Goal: Task Accomplishment & Management: Complete application form

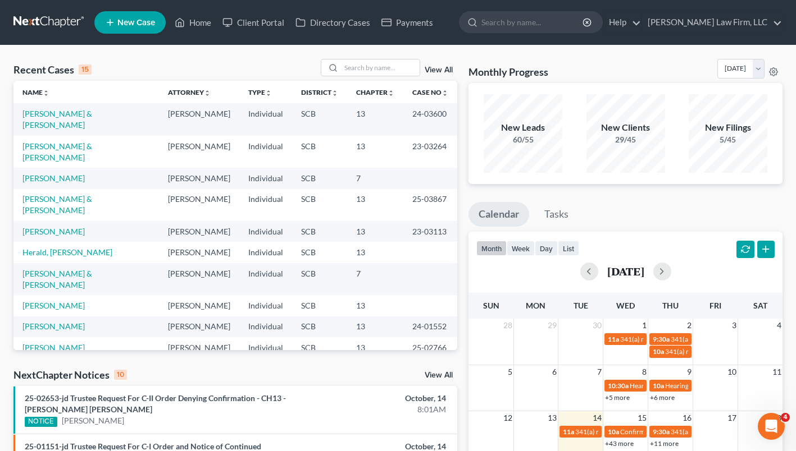
click at [725, 203] on ul "Calendar Tasks" at bounding box center [625, 217] width 314 height 30
click at [368, 70] on input "search" at bounding box center [380, 68] width 79 height 16
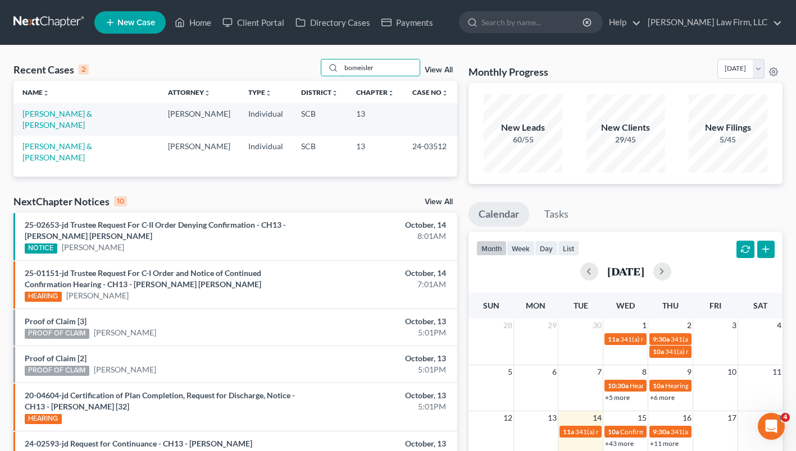
type input "bomeisler"
click at [72, 118] on link "[PERSON_NAME] & [PERSON_NAME]" at bounding box center [57, 119] width 70 height 21
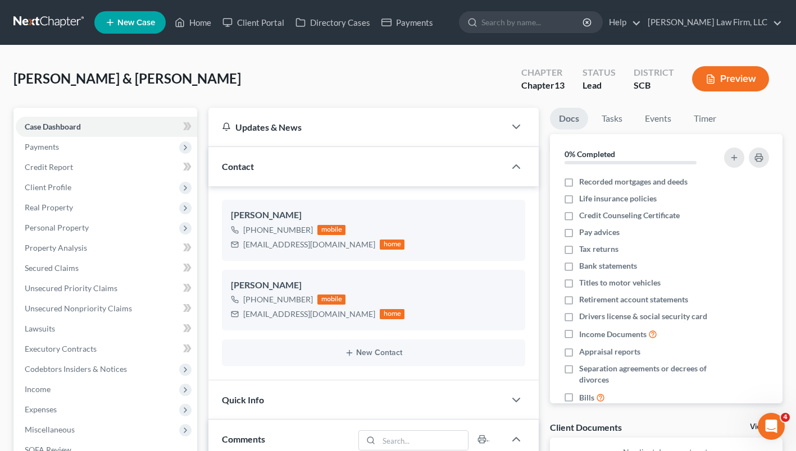
scroll to position [102, 0]
drag, startPoint x: 72, startPoint y: 118, endPoint x: 406, endPoint y: 93, distance: 334.4
click at [406, 93] on div "[PERSON_NAME] & [PERSON_NAME] Upgraded Chapter Chapter 13 Status Lead District …" at bounding box center [397, 83] width 769 height 49
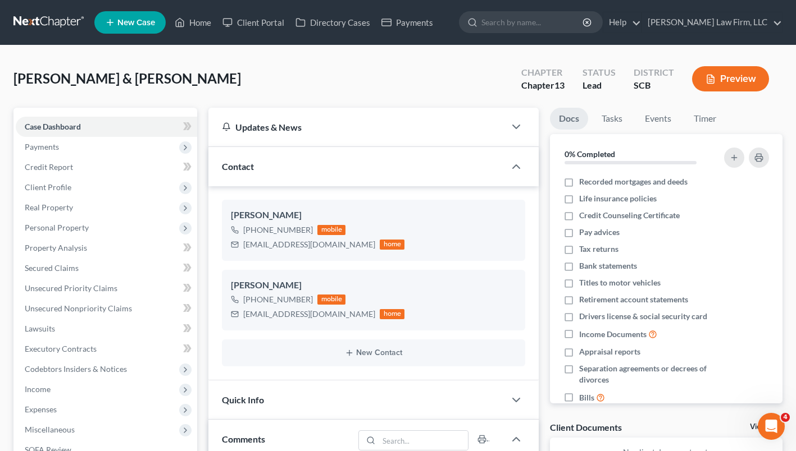
click at [406, 93] on div "[PERSON_NAME] & [PERSON_NAME] Upgraded Chapter Chapter 13 Status Lead District …" at bounding box center [397, 83] width 769 height 49
drag, startPoint x: 406, startPoint y: 93, endPoint x: 406, endPoint y: 72, distance: 20.2
click at [406, 93] on div "[PERSON_NAME] & [PERSON_NAME] Upgraded Chapter Chapter 13 Status Lead District …" at bounding box center [397, 83] width 769 height 49
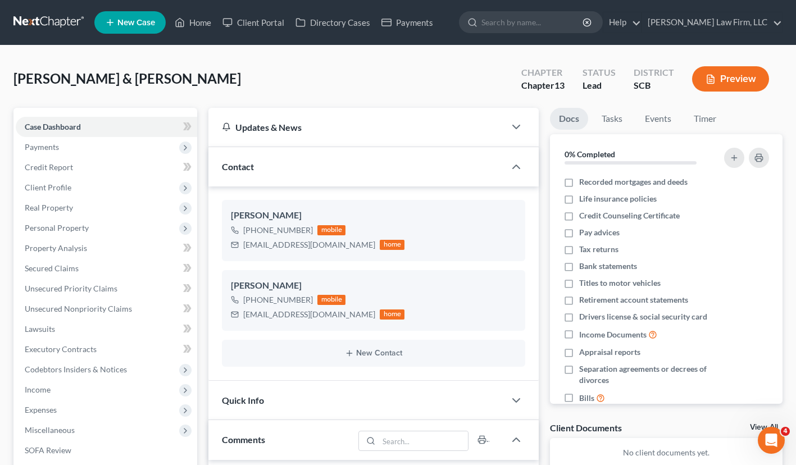
click at [406, 93] on div "[PERSON_NAME] & [PERSON_NAME] Upgraded Chapter Chapter 13 Status Lead District …" at bounding box center [397, 83] width 769 height 49
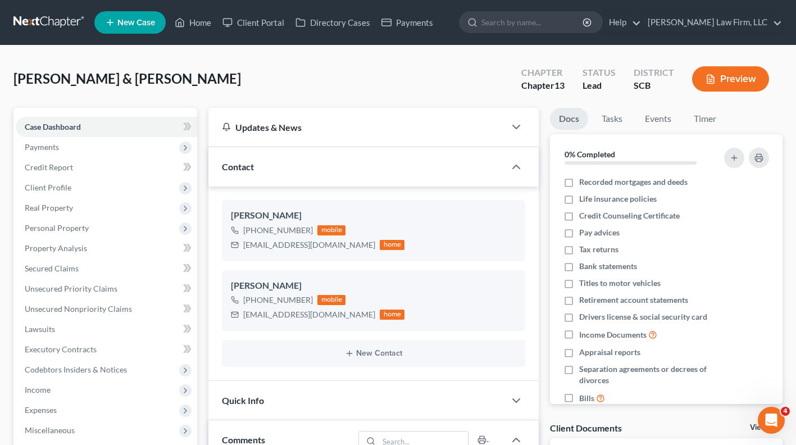
click at [406, 72] on div "[PERSON_NAME] & [PERSON_NAME] Upgraded Chapter Chapter 13 Status Lead District …" at bounding box center [397, 83] width 769 height 49
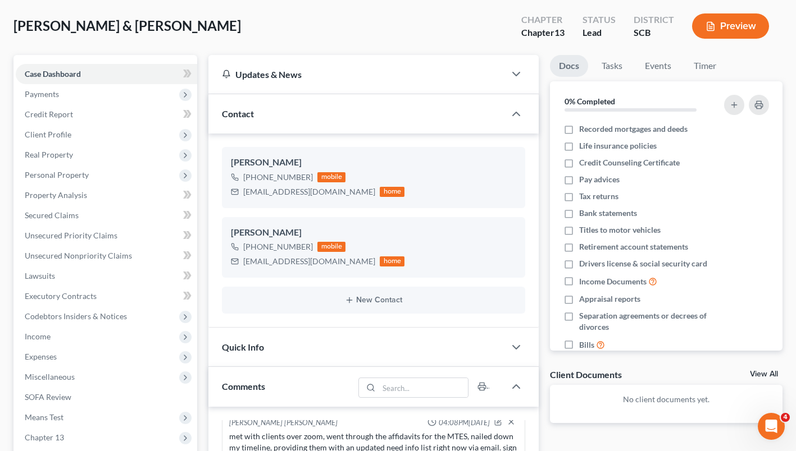
scroll to position [53, 0]
click at [79, 254] on span "Unsecured Nonpriority Claims" at bounding box center [78, 256] width 107 height 10
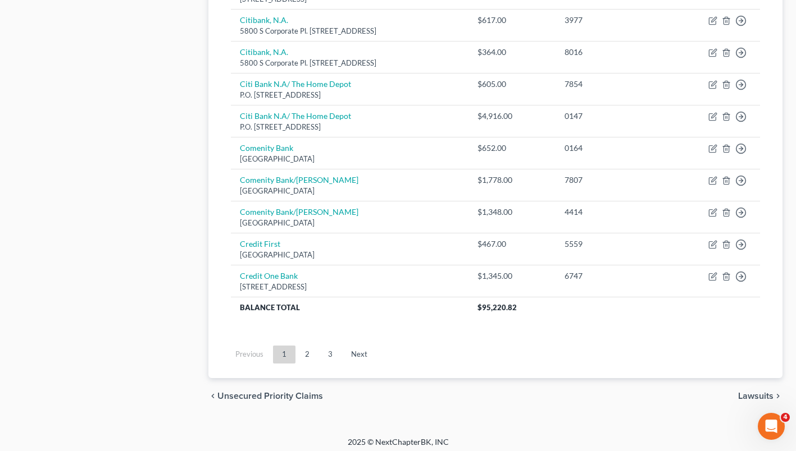
scroll to position [844, 0]
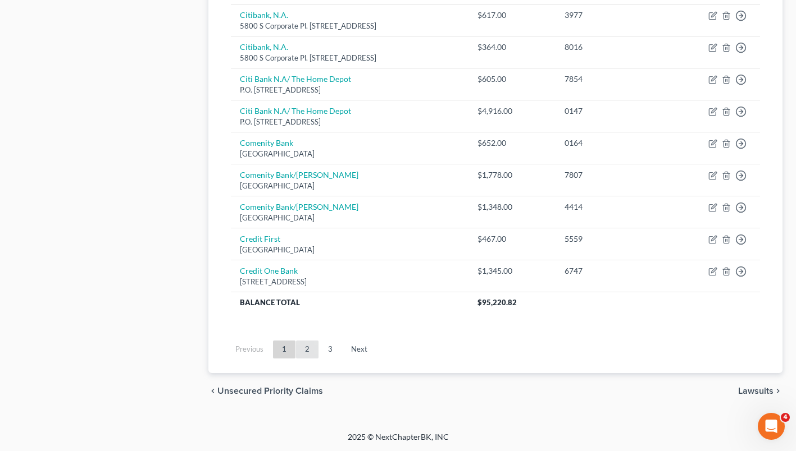
click at [307, 349] on link "2" at bounding box center [307, 350] width 22 height 18
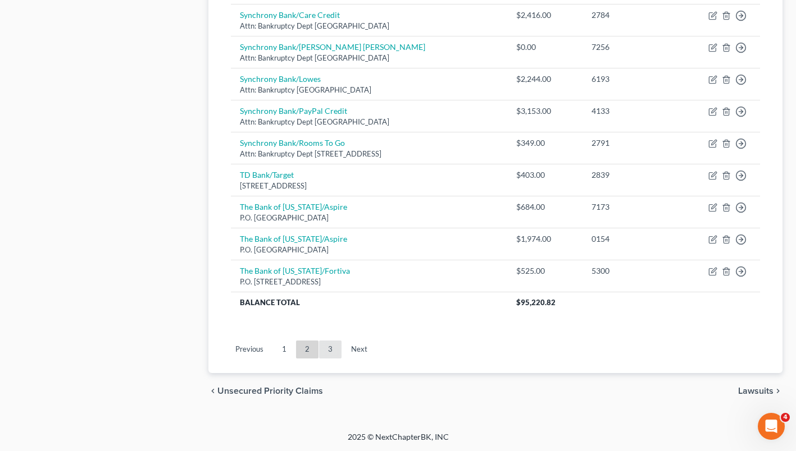
click at [331, 351] on link "3" at bounding box center [330, 350] width 22 height 18
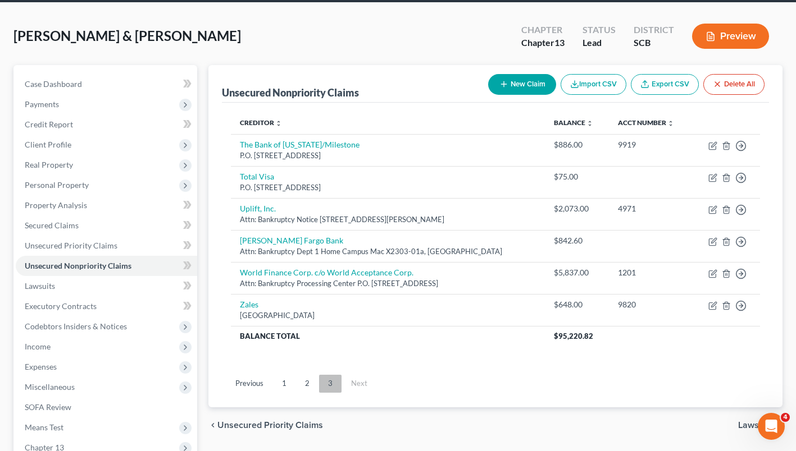
scroll to position [0, 0]
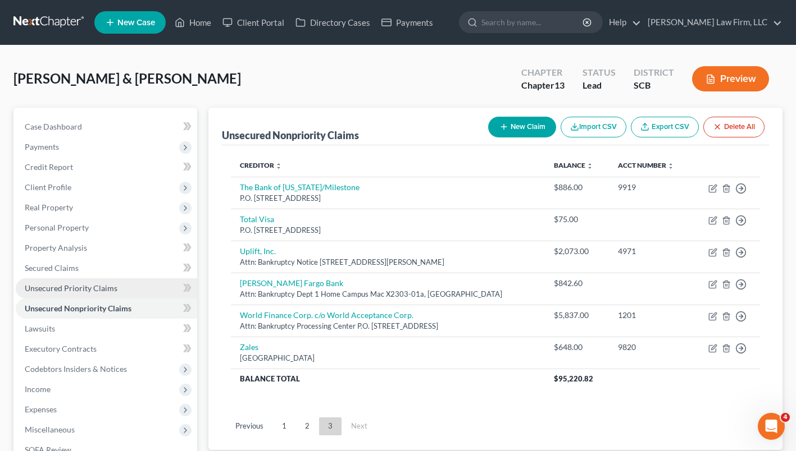
click at [59, 291] on span "Unsecured Priority Claims" at bounding box center [71, 289] width 93 height 10
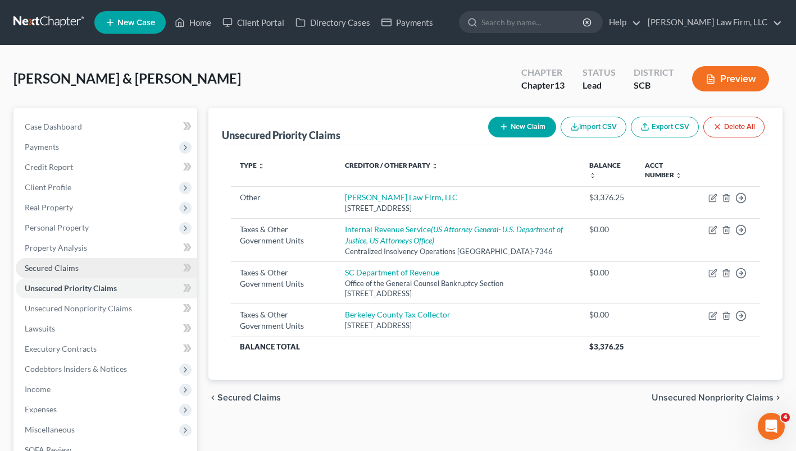
click at [47, 275] on link "Secured Claims" at bounding box center [106, 268] width 181 height 20
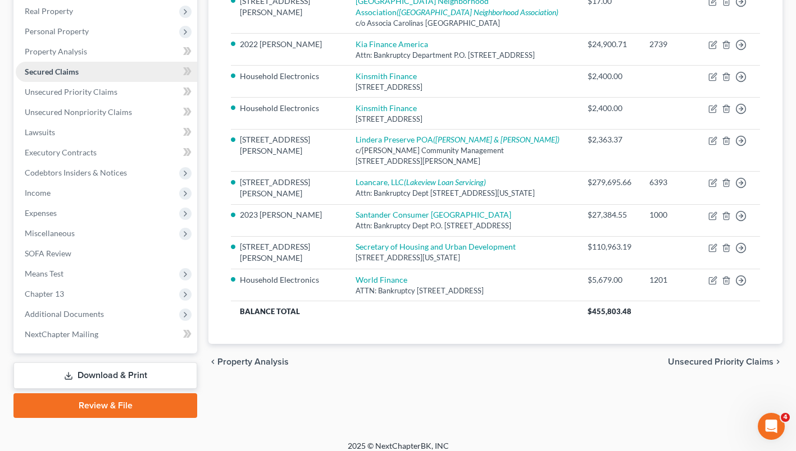
scroll to position [205, 0]
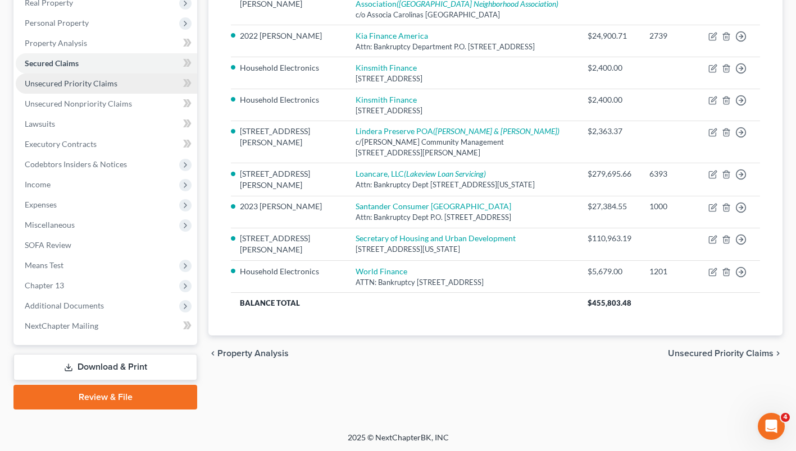
click at [56, 83] on span "Unsecured Priority Claims" at bounding box center [71, 84] width 93 height 10
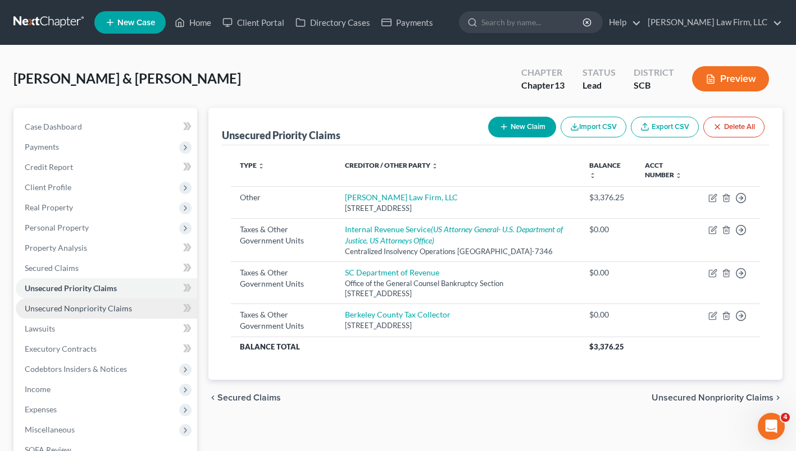
click at [90, 308] on span "Unsecured Nonpriority Claims" at bounding box center [78, 309] width 107 height 10
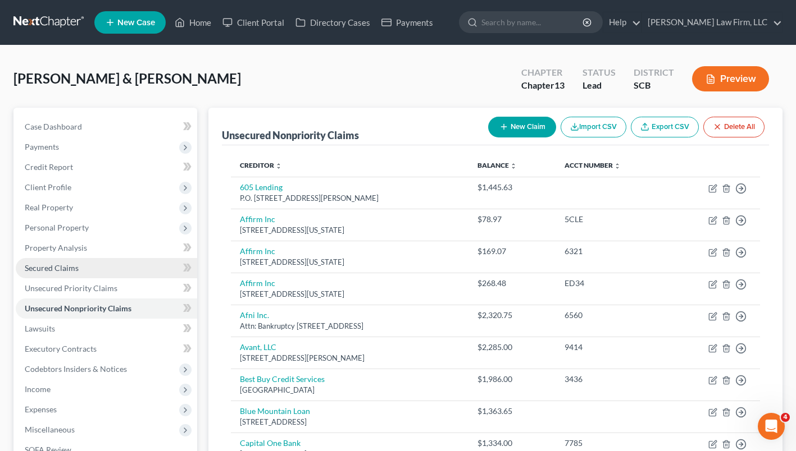
click at [56, 268] on span "Secured Claims" at bounding box center [52, 268] width 54 height 10
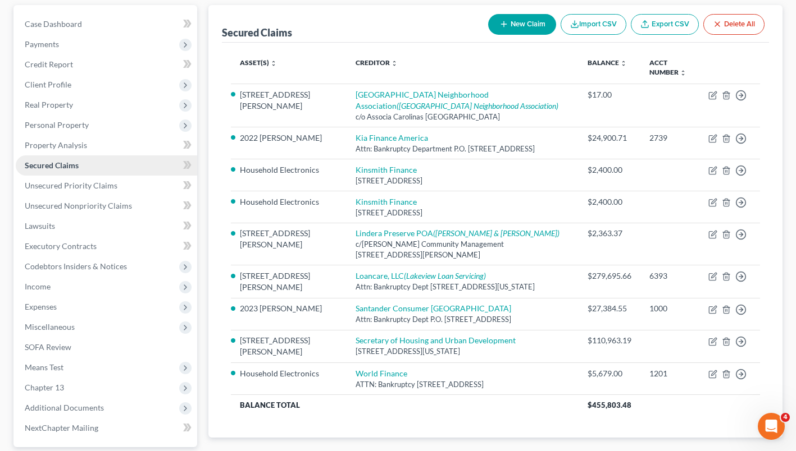
scroll to position [103, 0]
click at [52, 186] on span "Unsecured Priority Claims" at bounding box center [71, 186] width 93 height 10
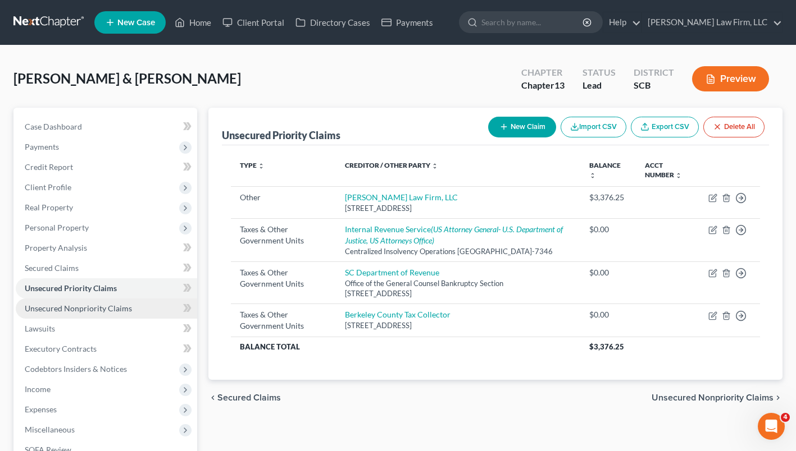
click at [100, 313] on link "Unsecured Nonpriority Claims" at bounding box center [106, 309] width 181 height 20
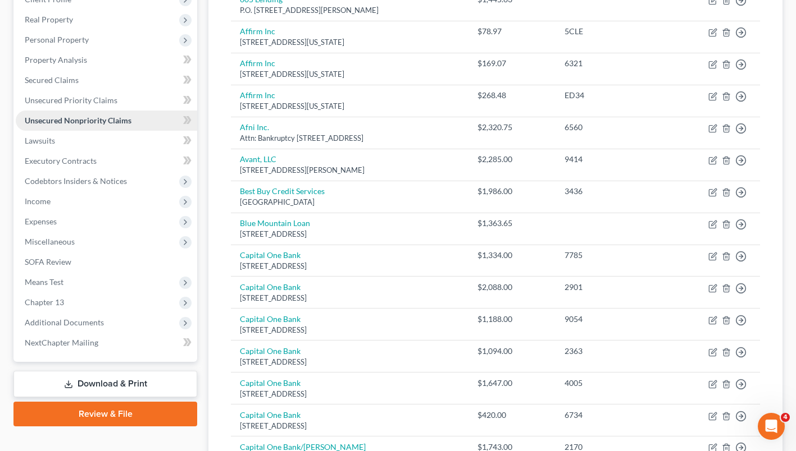
scroll to position [190, 0]
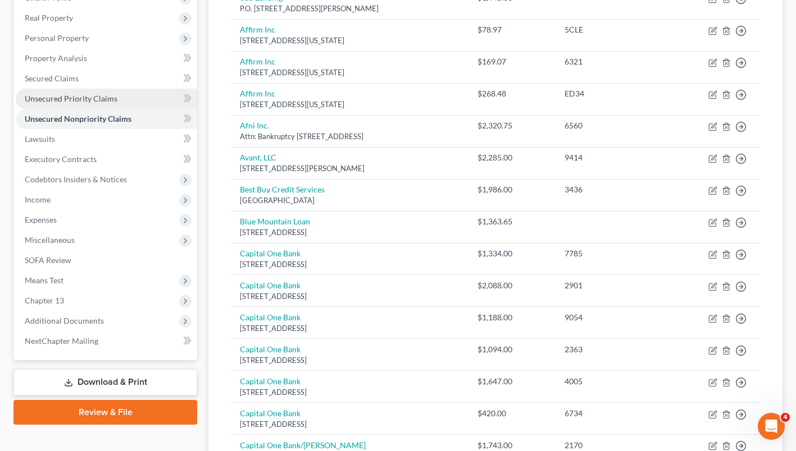
click at [43, 98] on span "Unsecured Priority Claims" at bounding box center [71, 99] width 93 height 10
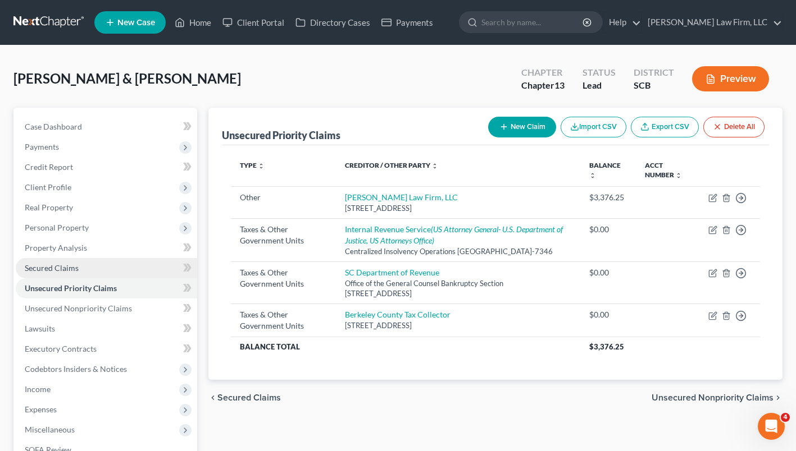
click at [56, 268] on span "Secured Claims" at bounding box center [52, 268] width 54 height 10
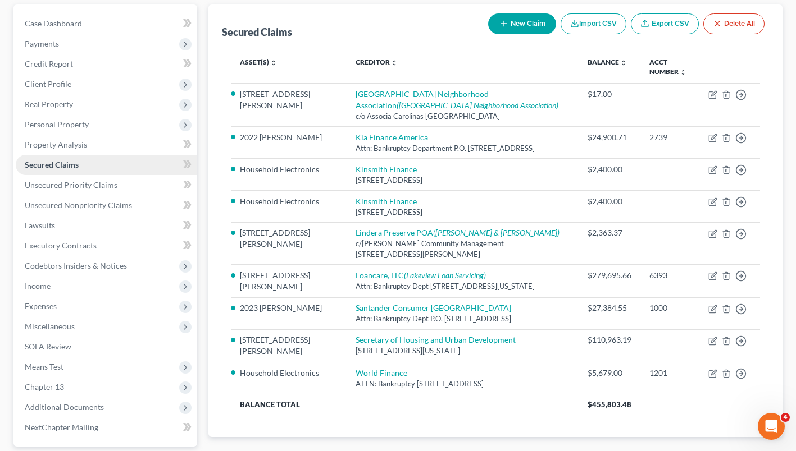
scroll to position [106, 0]
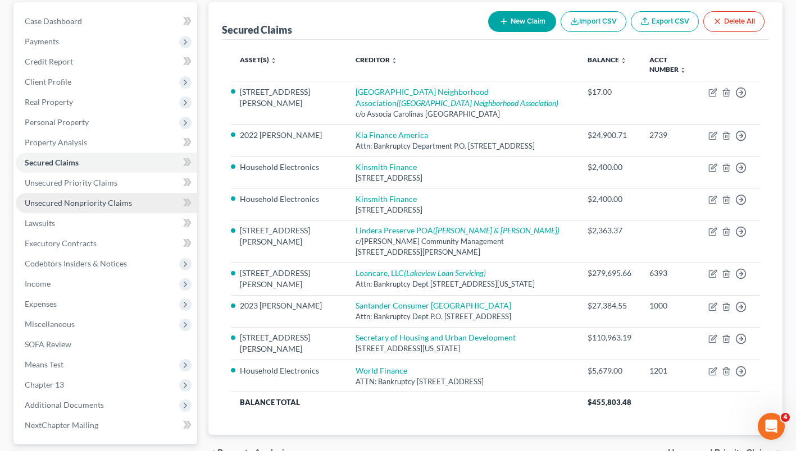
click at [45, 203] on span "Unsecured Nonpriority Claims" at bounding box center [78, 203] width 107 height 10
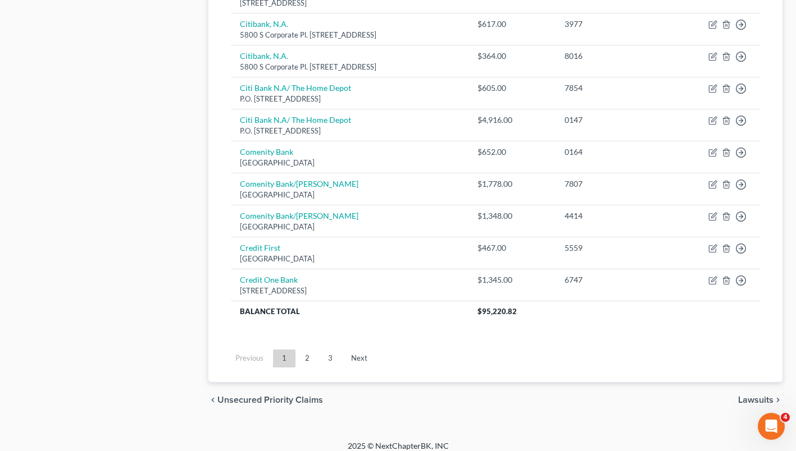
scroll to position [844, 0]
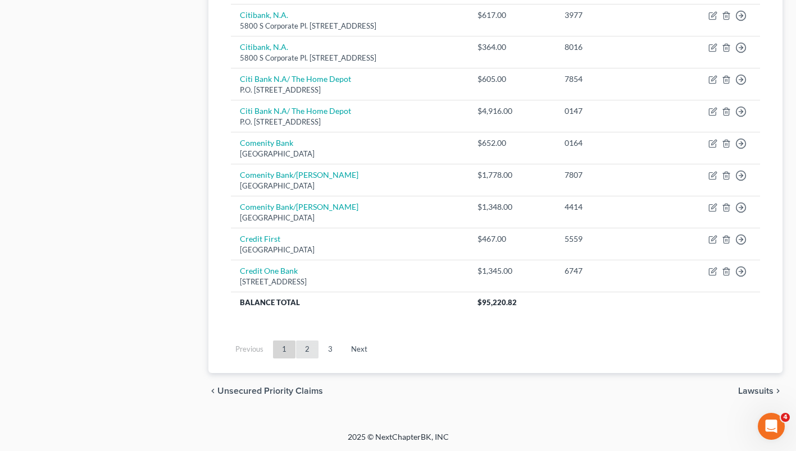
click at [307, 349] on link "2" at bounding box center [307, 350] width 22 height 18
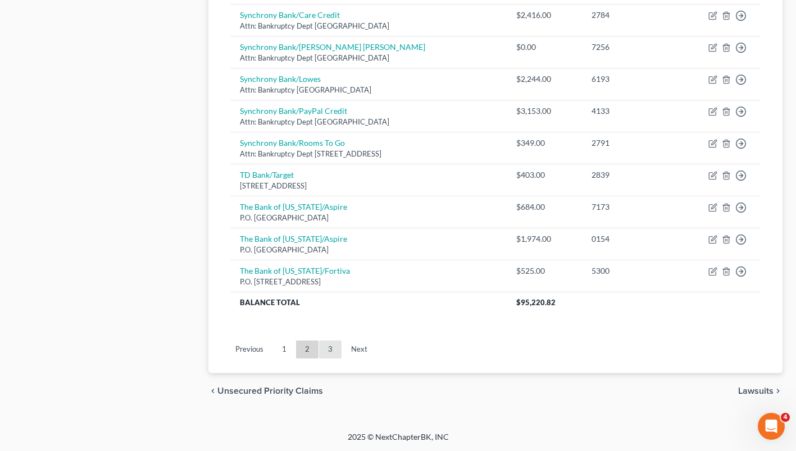
click at [330, 351] on link "3" at bounding box center [330, 350] width 22 height 18
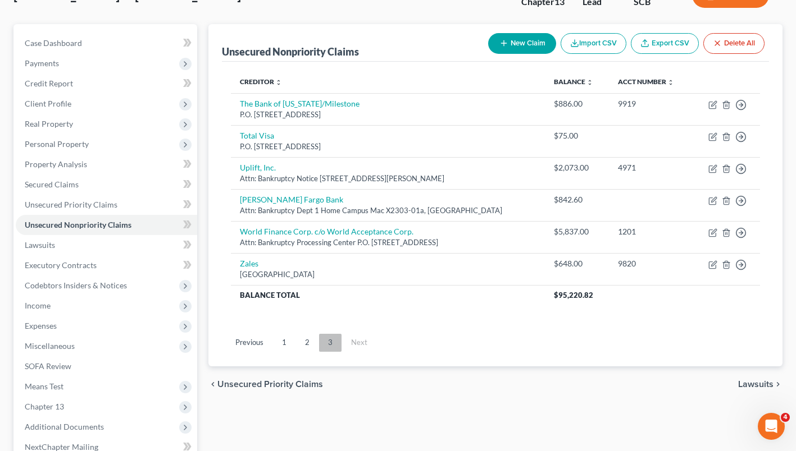
scroll to position [84, 0]
click at [306, 345] on link "2" at bounding box center [307, 342] width 22 height 18
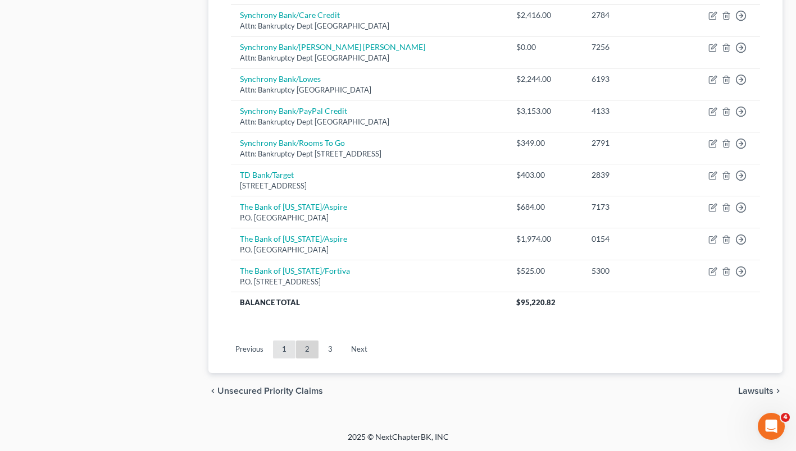
click at [285, 351] on link "1" at bounding box center [284, 350] width 22 height 18
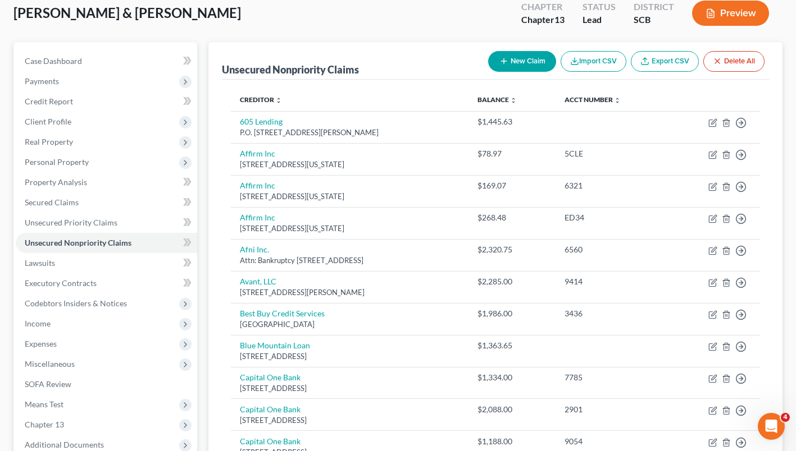
scroll to position [67, 0]
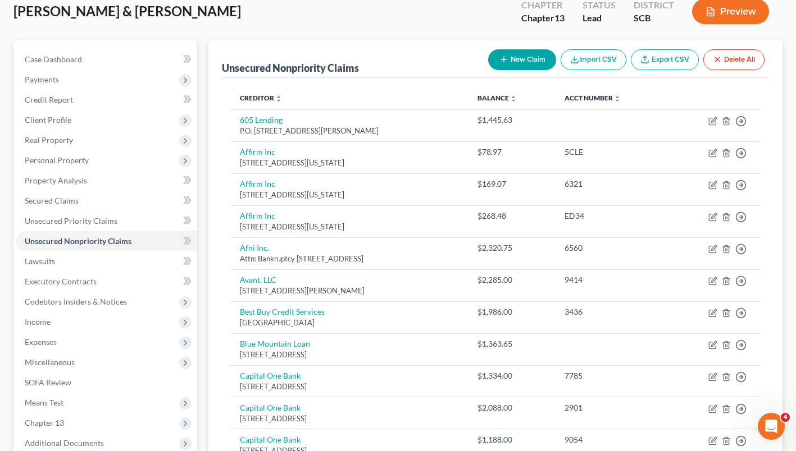
click at [528, 62] on button "New Claim" at bounding box center [522, 59] width 68 height 21
select select "2"
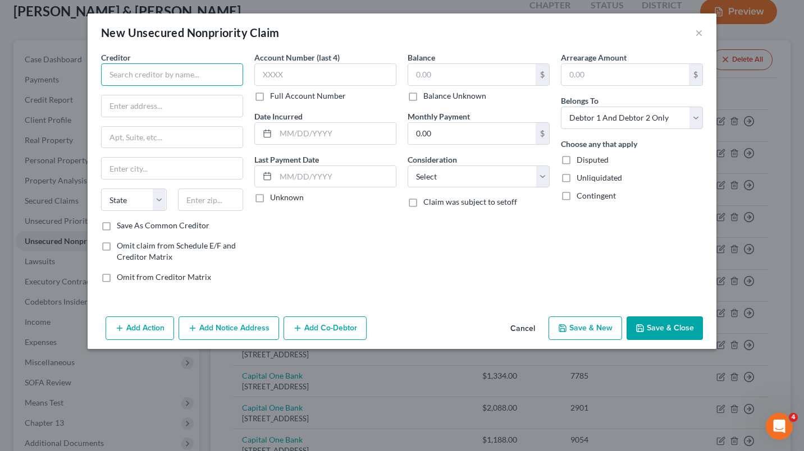
click at [134, 76] on input "text" at bounding box center [172, 74] width 142 height 22
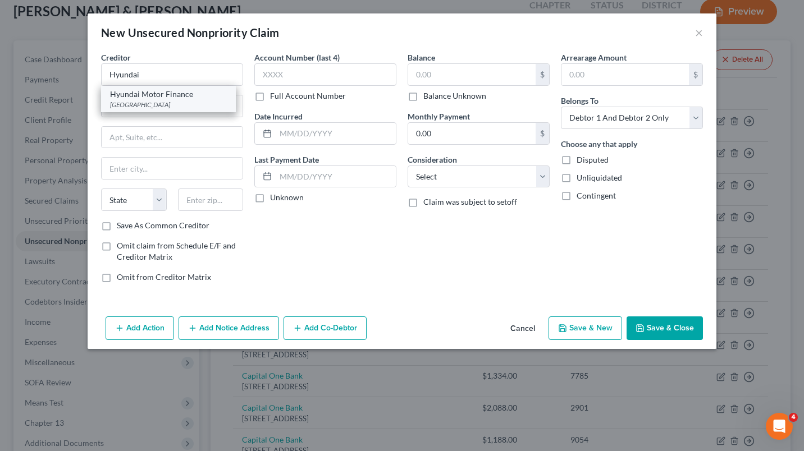
click at [190, 101] on div "[GEOGRAPHIC_DATA]" at bounding box center [168, 105] width 117 height 10
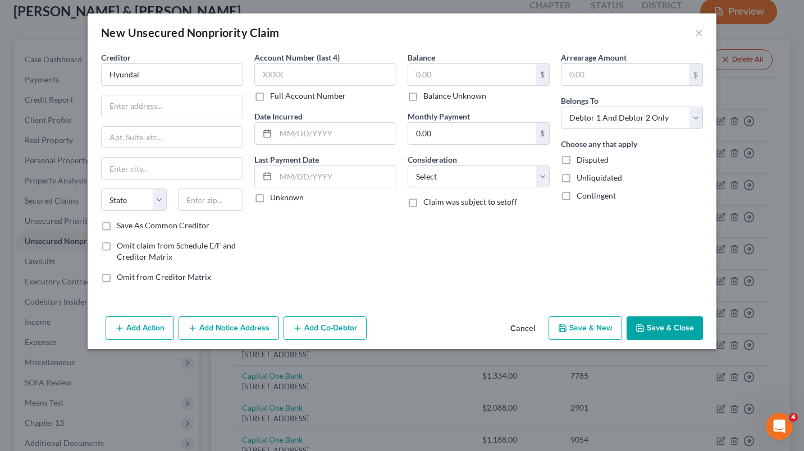
type input "Hyundai Motor Finance"
type input "PO Box 650805"
type input "[GEOGRAPHIC_DATA]"
select select "45"
type input "75265"
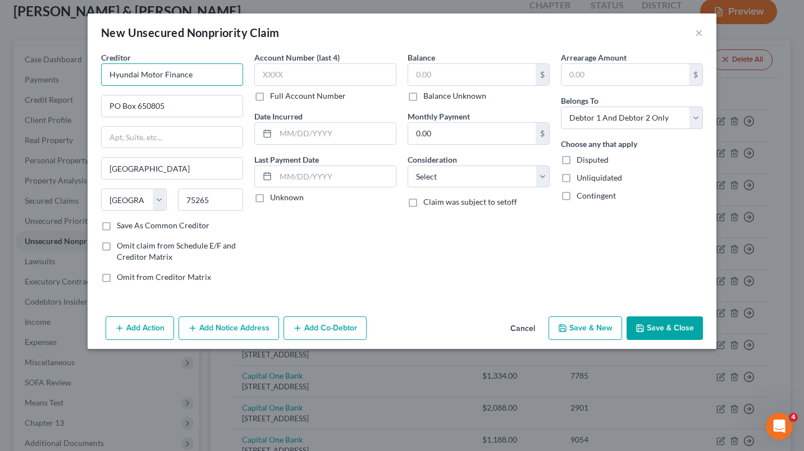
click at [213, 76] on input "Hyundai Motor Finance" at bounding box center [172, 74] width 142 height 22
type input "H"
type input "Kia Motor Finance"
click at [699, 33] on button "×" at bounding box center [699, 32] width 8 height 13
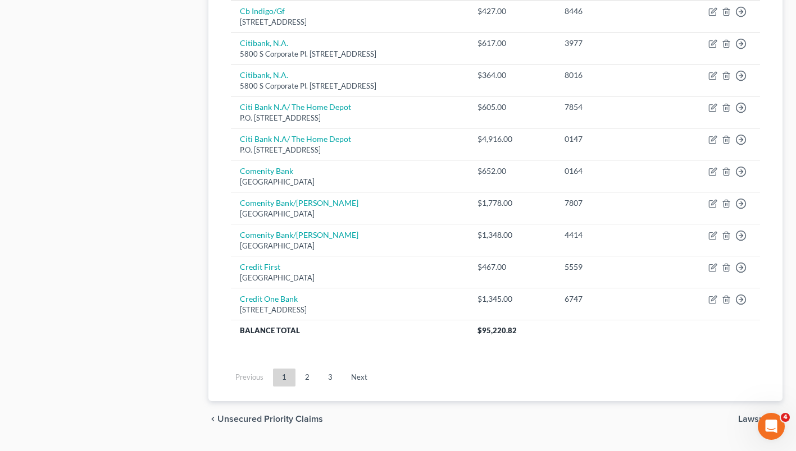
scroll to position [844, 0]
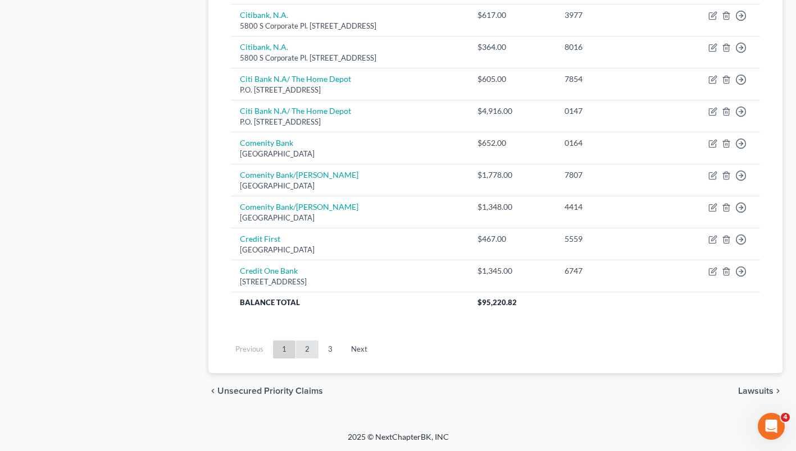
click at [307, 350] on link "2" at bounding box center [307, 350] width 22 height 18
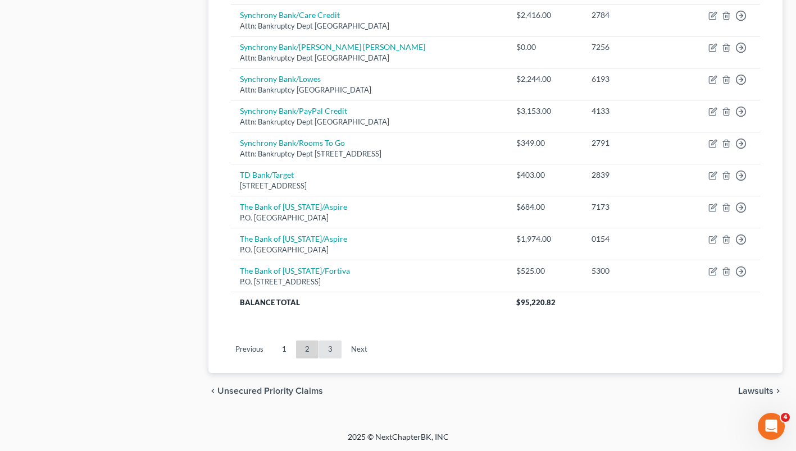
click at [327, 346] on link "3" at bounding box center [330, 350] width 22 height 18
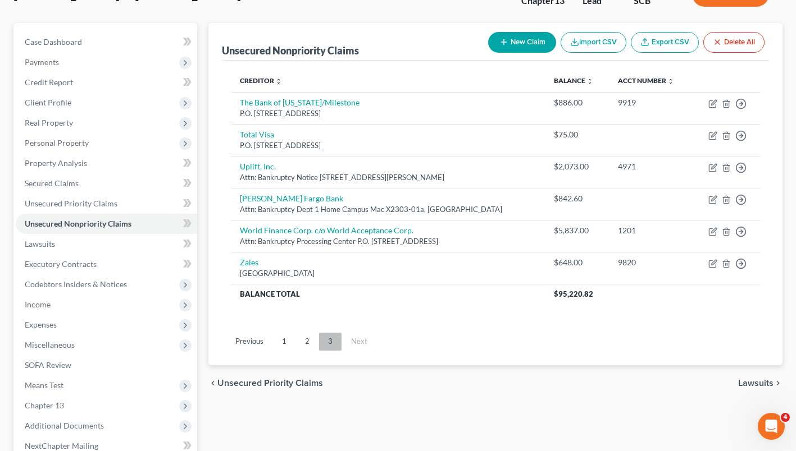
scroll to position [84, 0]
click at [272, 336] on link "Previous" at bounding box center [249, 342] width 46 height 18
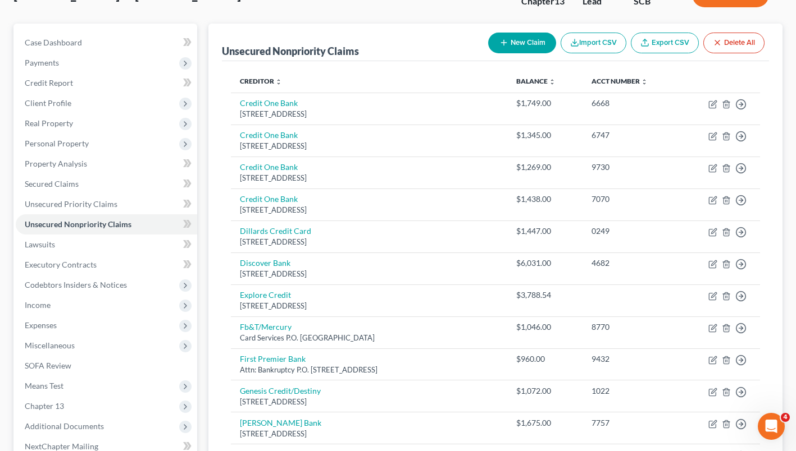
click at [528, 39] on button "New Claim" at bounding box center [522, 43] width 68 height 21
select select "2"
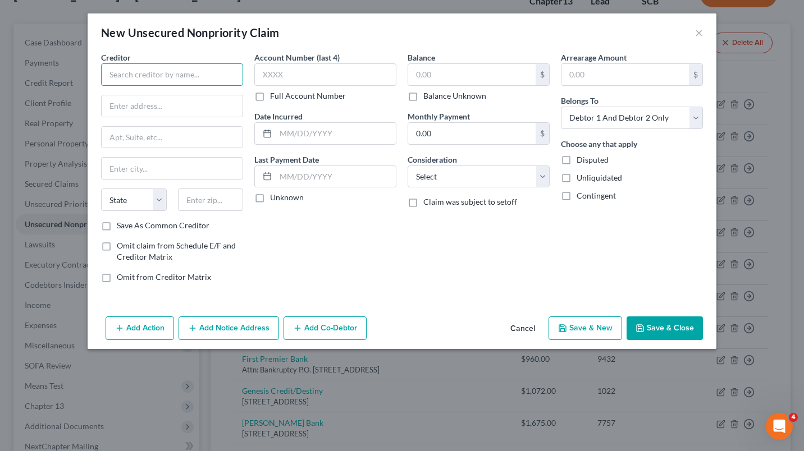
click at [189, 76] on input "text" at bounding box center [172, 74] width 142 height 22
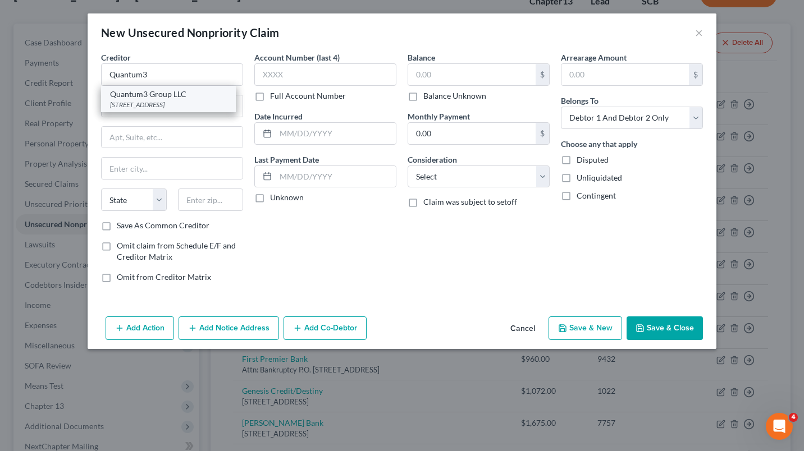
click at [130, 103] on div "[STREET_ADDRESS]" at bounding box center [168, 105] width 117 height 10
type input "Quantum3 Group LLC"
type input "PO Box 788"
type input "[PERSON_NAME]"
select select "50"
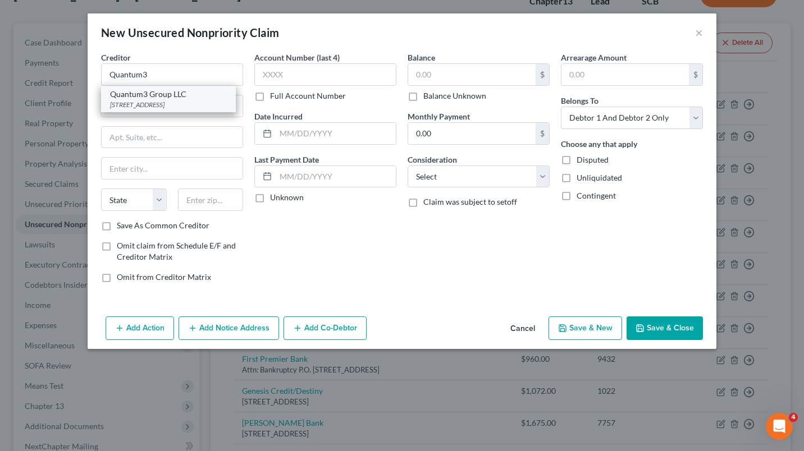
type input "98083"
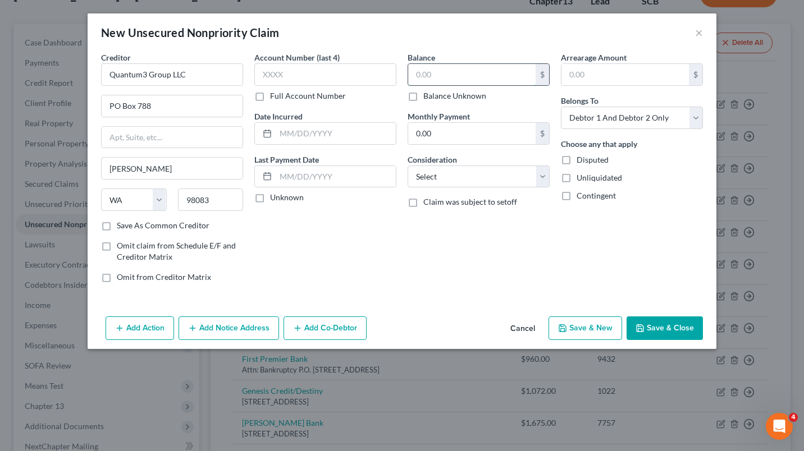
click at [451, 80] on input "text" at bounding box center [471, 74] width 127 height 21
type input "1,046.81"
click at [677, 330] on button "Save & Close" at bounding box center [665, 329] width 76 height 24
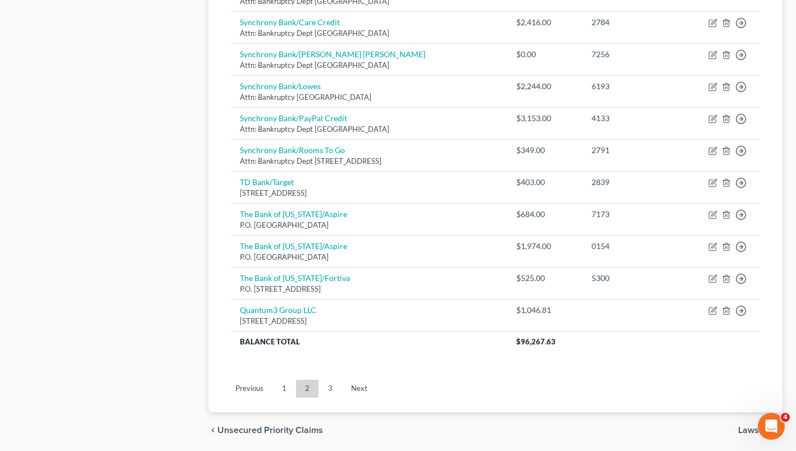
scroll to position [838, 0]
click at [330, 388] on link "3" at bounding box center [330, 389] width 22 height 18
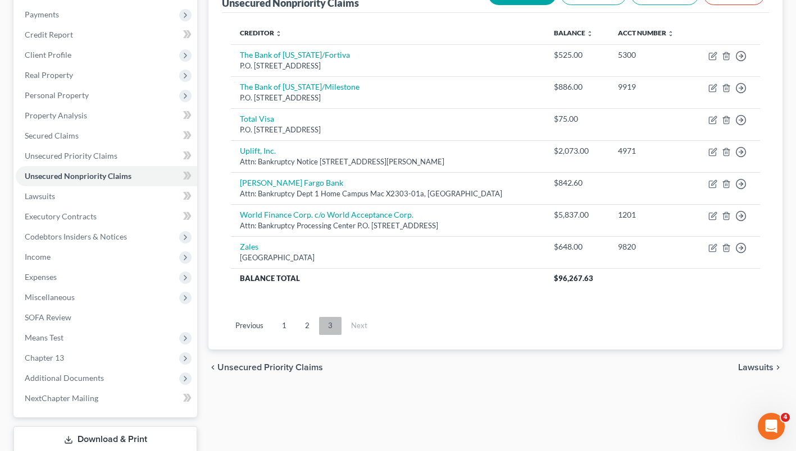
scroll to position [132, 0]
click at [278, 330] on link "1" at bounding box center [284, 327] width 22 height 18
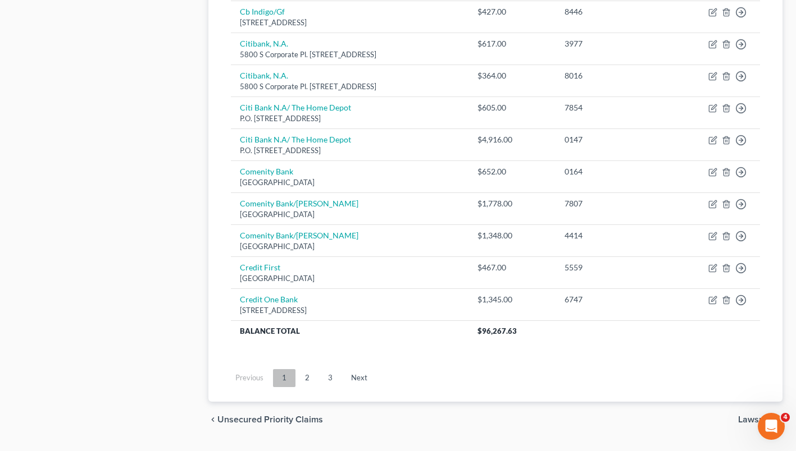
scroll to position [816, 0]
click at [307, 378] on link "2" at bounding box center [307, 378] width 22 height 18
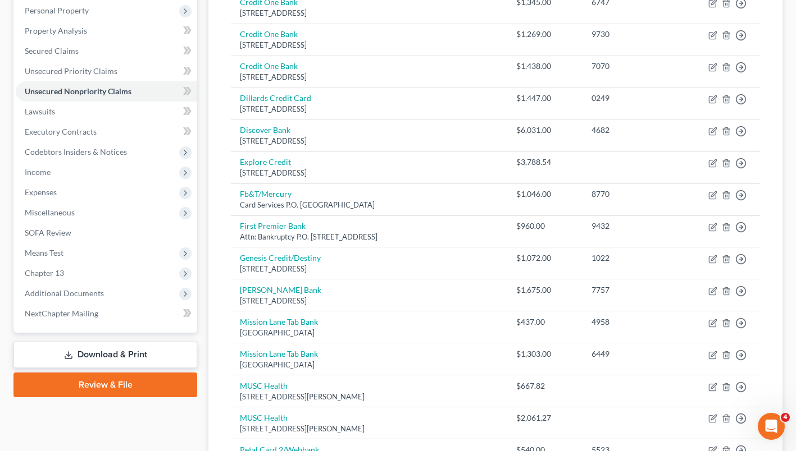
scroll to position [0, 0]
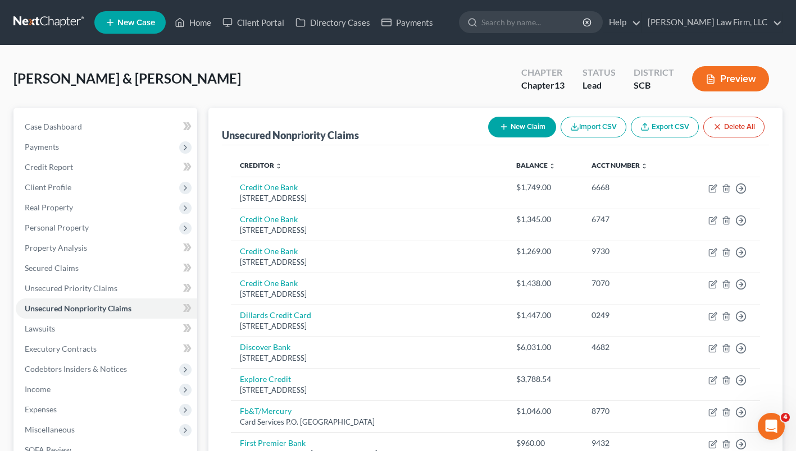
click at [533, 126] on button "New Claim" at bounding box center [522, 127] width 68 height 21
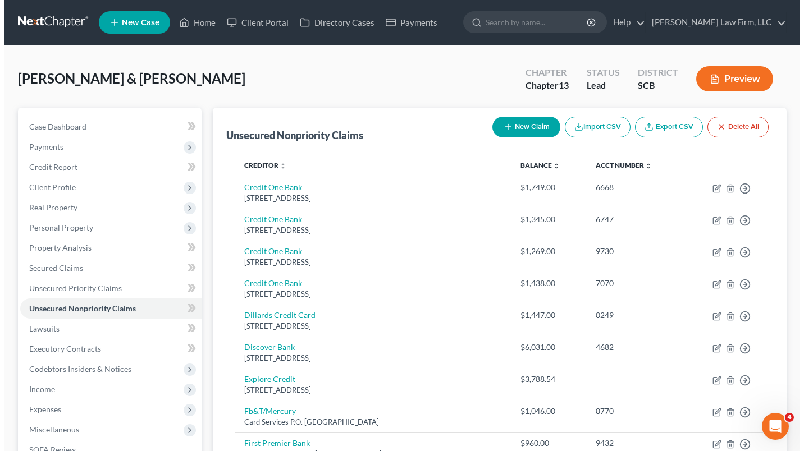
select select "2"
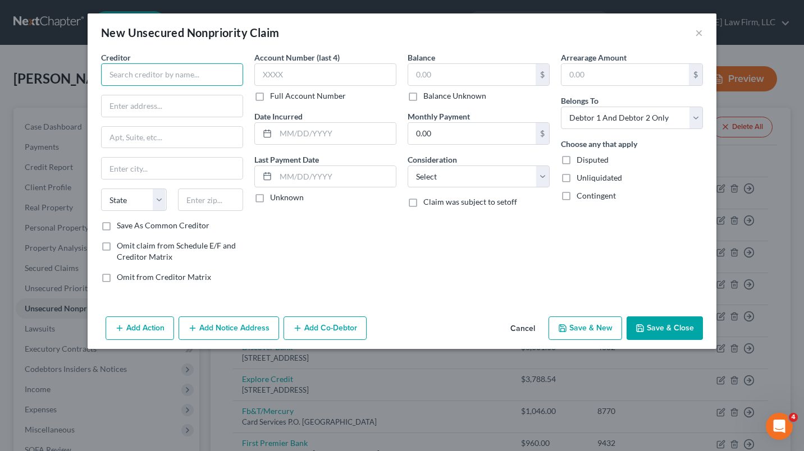
click at [142, 74] on input "text" at bounding box center [172, 74] width 142 height 22
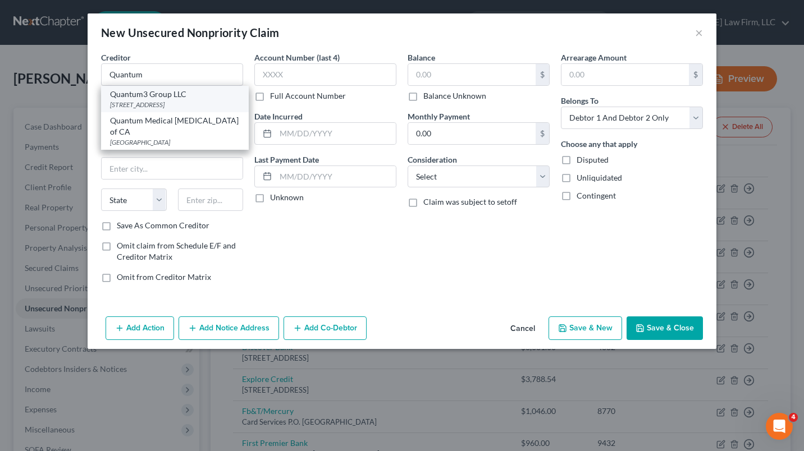
click at [130, 102] on div "[STREET_ADDRESS]" at bounding box center [175, 105] width 130 height 10
type input "Quantum3 Group LLC"
type input "PO Box 788"
type input "[PERSON_NAME]"
select select "50"
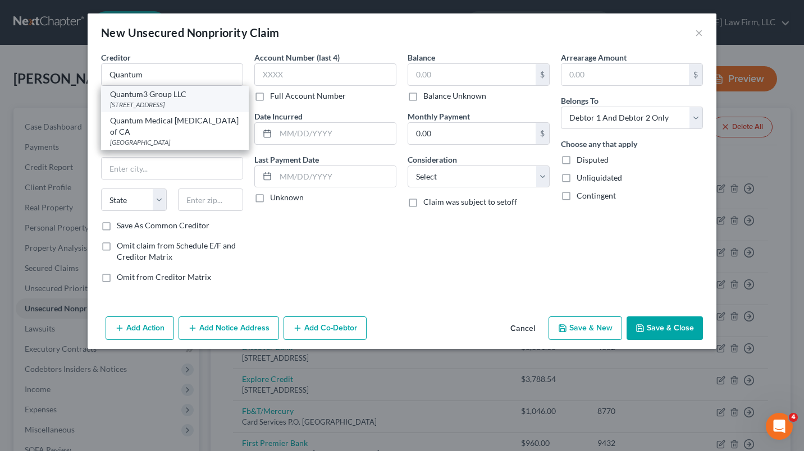
type input "98083"
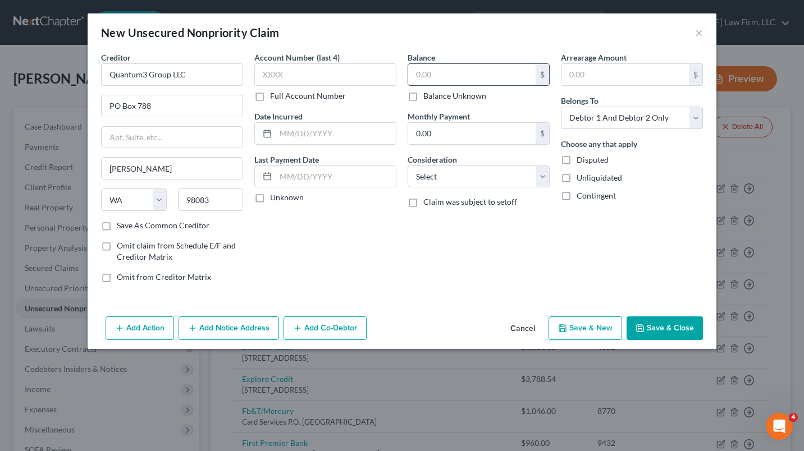
click at [444, 71] on input "text" at bounding box center [471, 74] width 127 height 21
type input "944.34"
click at [659, 332] on button "Save & Close" at bounding box center [665, 329] width 76 height 24
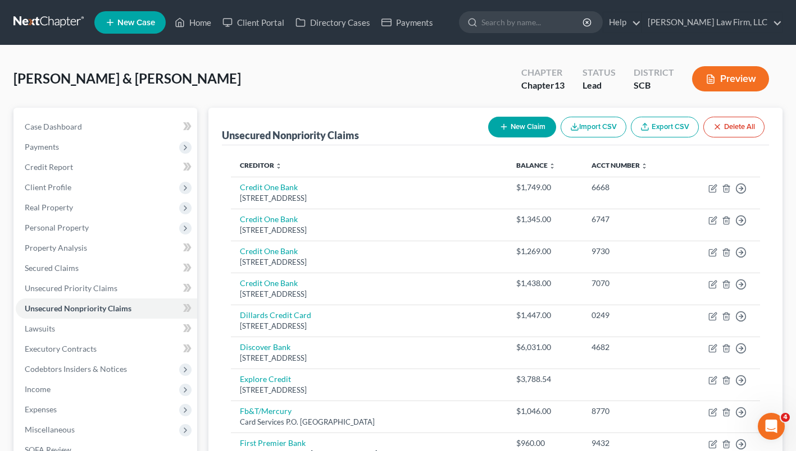
click at [534, 131] on button "New Claim" at bounding box center [522, 127] width 68 height 21
select select "2"
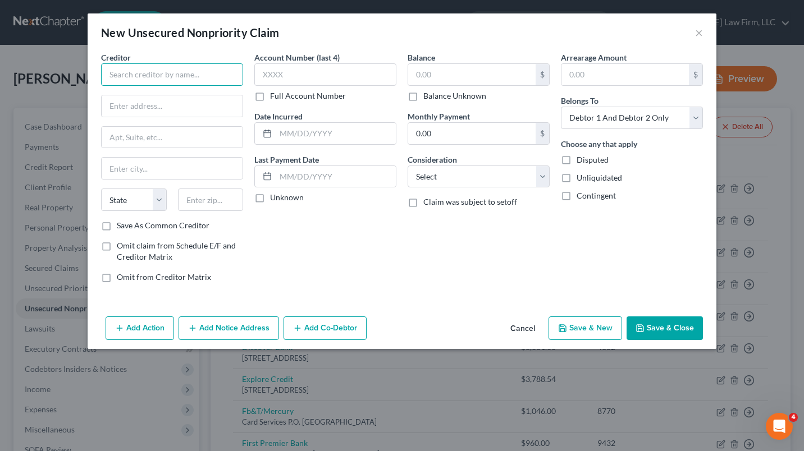
click at [201, 76] on input "text" at bounding box center [172, 74] width 142 height 22
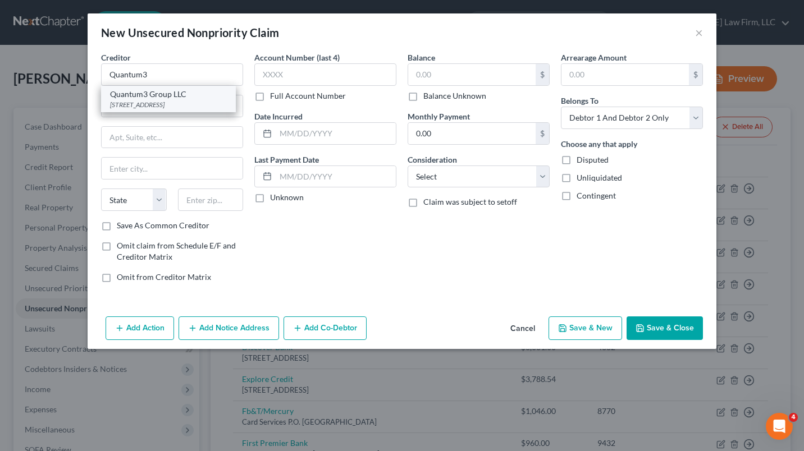
click at [130, 107] on div "[STREET_ADDRESS]" at bounding box center [168, 105] width 117 height 10
type input "Quantum3 Group LLC"
type input "PO Box 788"
type input "[PERSON_NAME]"
select select "50"
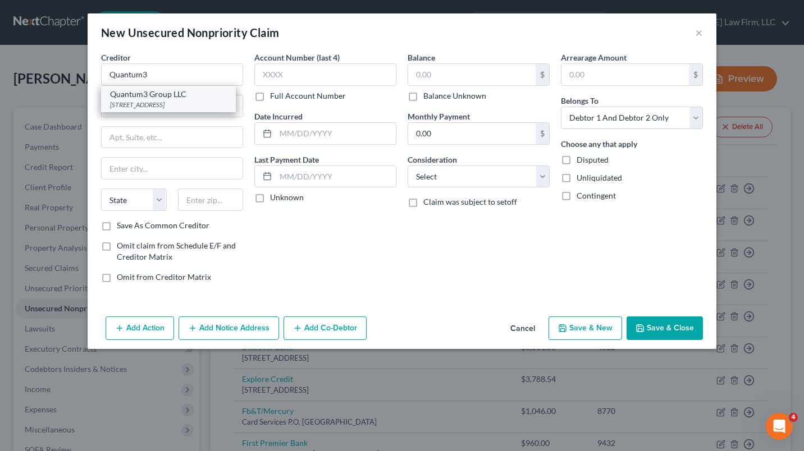
type input "98083"
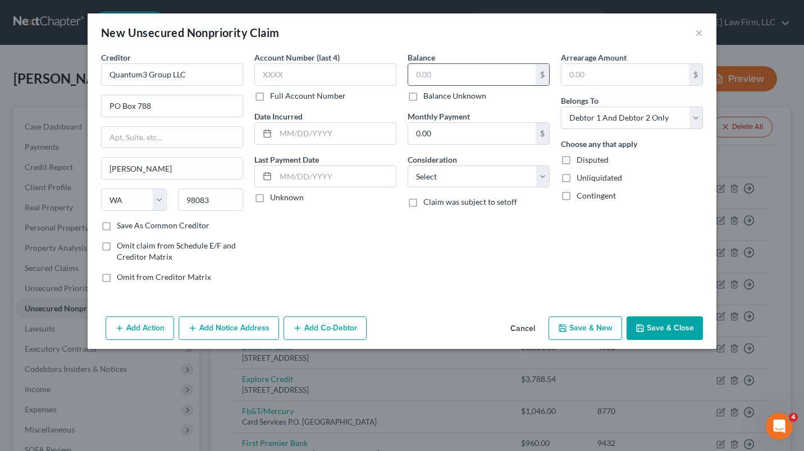
click at [454, 80] on input "text" at bounding box center [471, 74] width 127 height 21
type input "1,072.87"
click at [543, 187] on select "Select Cable / Satellite Services Collection Agency Credit Card Debt Debt Couns…" at bounding box center [479, 177] width 142 height 22
click at [408, 166] on select "Select Cable / Satellite Services Collection Agency Credit Card Debt Debt Couns…" at bounding box center [479, 177] width 142 height 22
click at [543, 181] on select "Select Cable / Satellite Services Collection Agency Credit Card Debt Debt Couns…" at bounding box center [479, 177] width 142 height 22
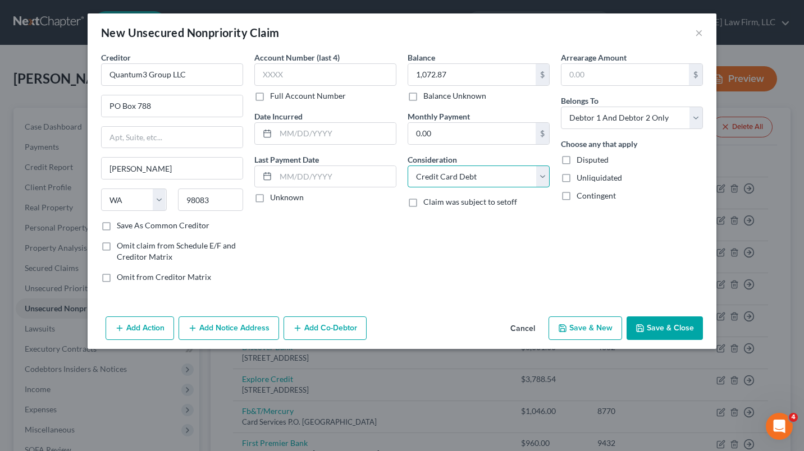
click at [408, 166] on select "Select Cable / Satellite Services Collection Agency Credit Card Debt Debt Couns…" at bounding box center [479, 177] width 142 height 22
click at [536, 177] on select "Select Cable / Satellite Services Collection Agency Credit Card Debt Debt Couns…" at bounding box center [479, 177] width 142 height 22
select select "1"
click at [408, 166] on select "Select Cable / Satellite Services Collection Agency Credit Card Debt Debt Couns…" at bounding box center [479, 177] width 142 height 22
click at [680, 329] on button "Save & Close" at bounding box center [665, 329] width 76 height 24
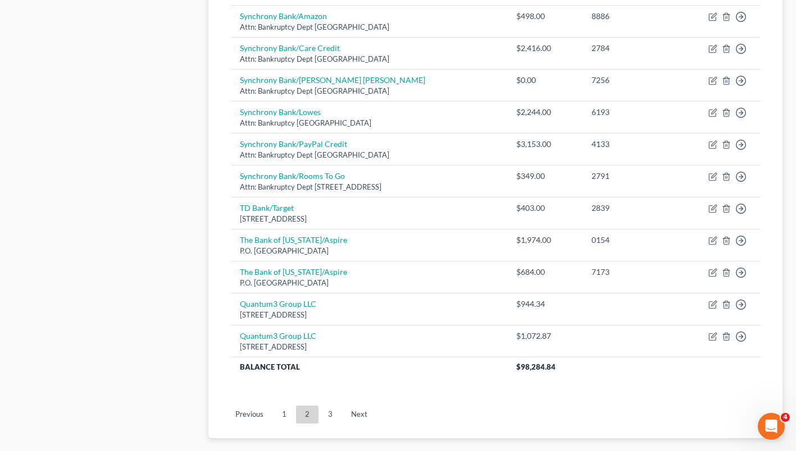
scroll to position [846, 0]
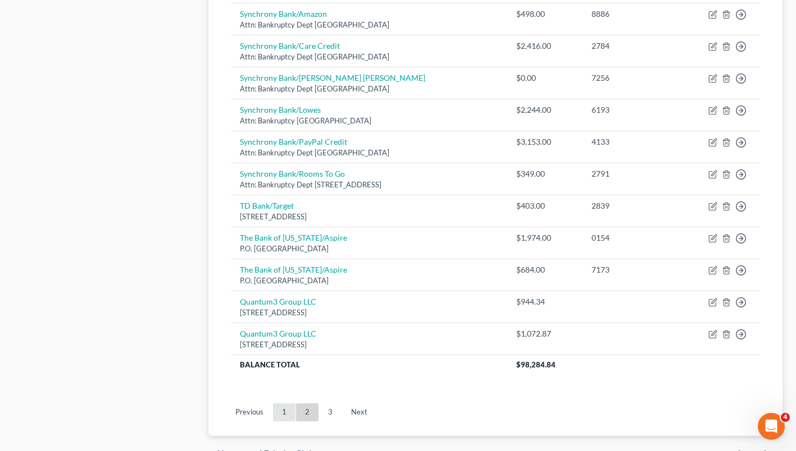
click at [284, 412] on link "1" at bounding box center [284, 413] width 22 height 18
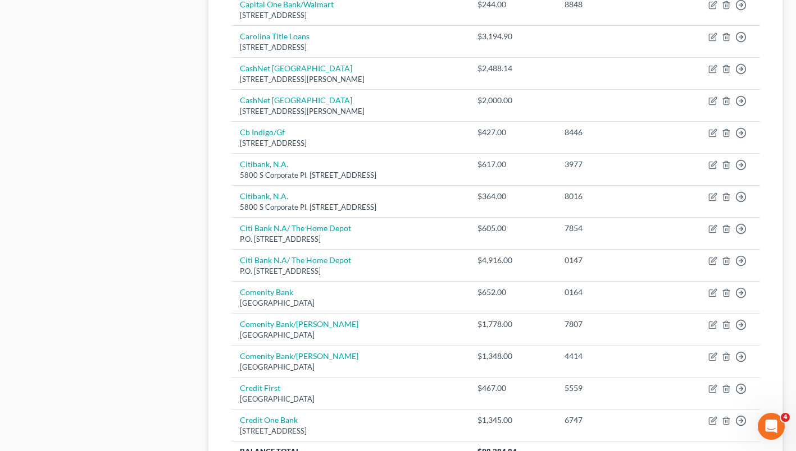
scroll to position [844, 0]
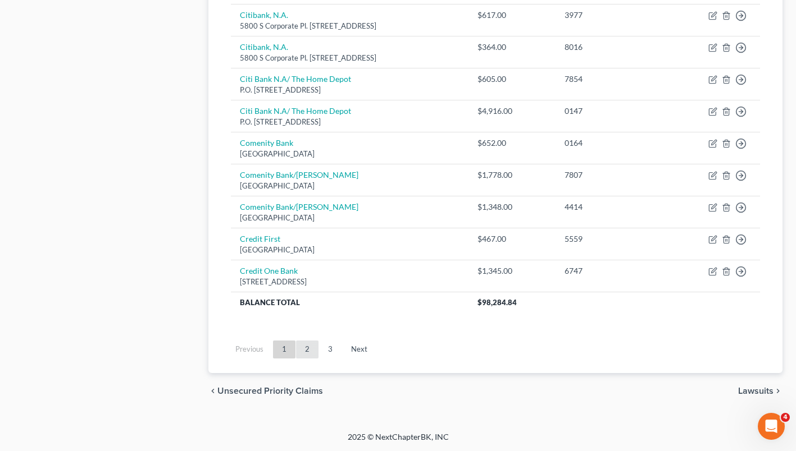
click at [307, 349] on link "2" at bounding box center [307, 350] width 22 height 18
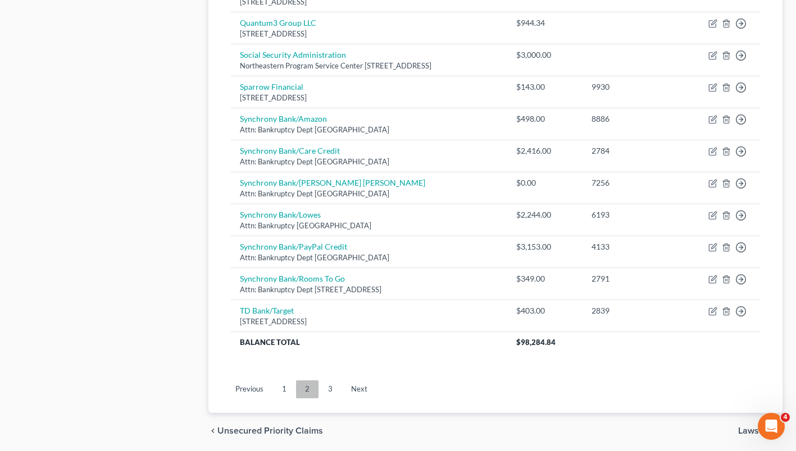
scroll to position [829, 0]
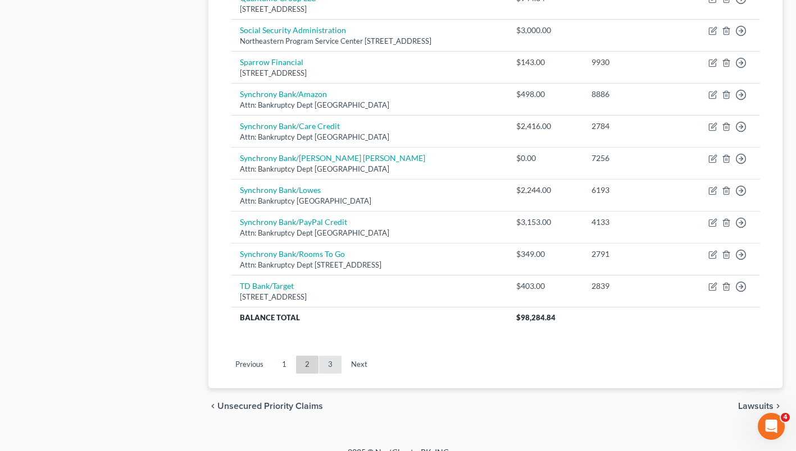
click at [329, 368] on link "3" at bounding box center [330, 365] width 22 height 18
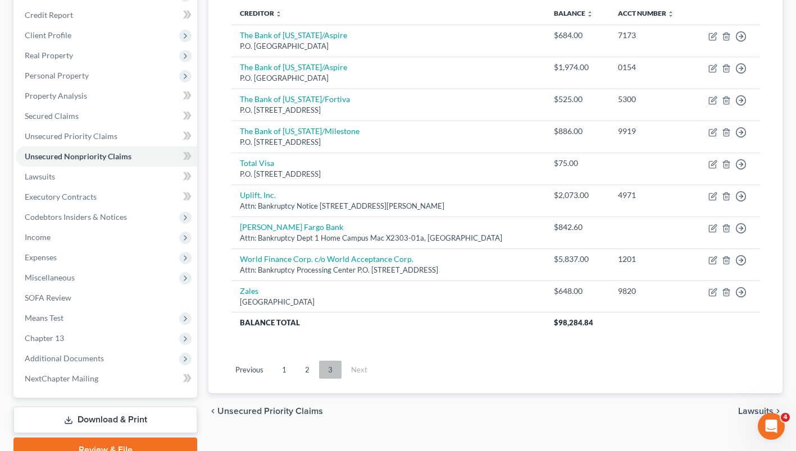
scroll to position [151, 0]
click at [284, 372] on link "1" at bounding box center [284, 371] width 22 height 18
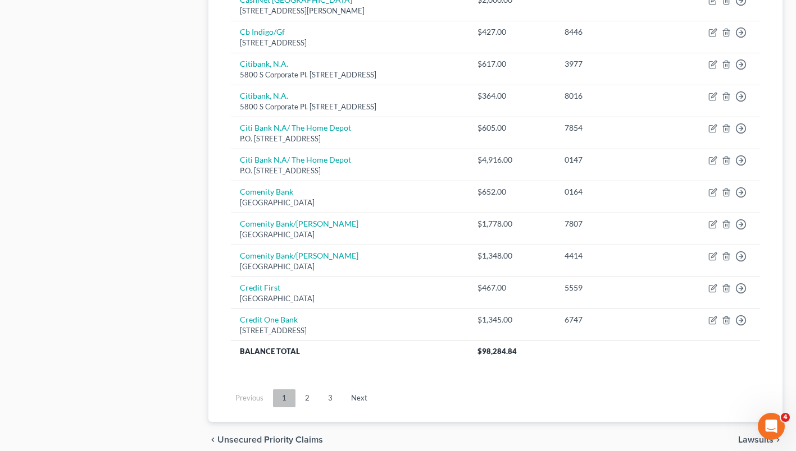
scroll to position [793, 0]
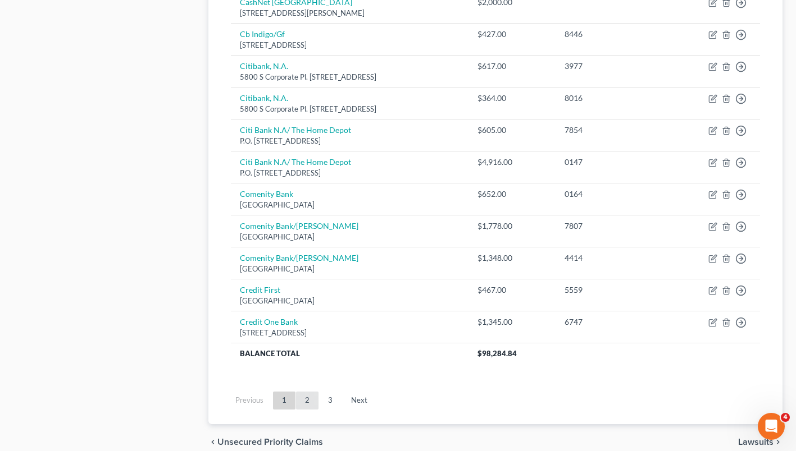
click at [307, 400] on link "2" at bounding box center [307, 401] width 22 height 18
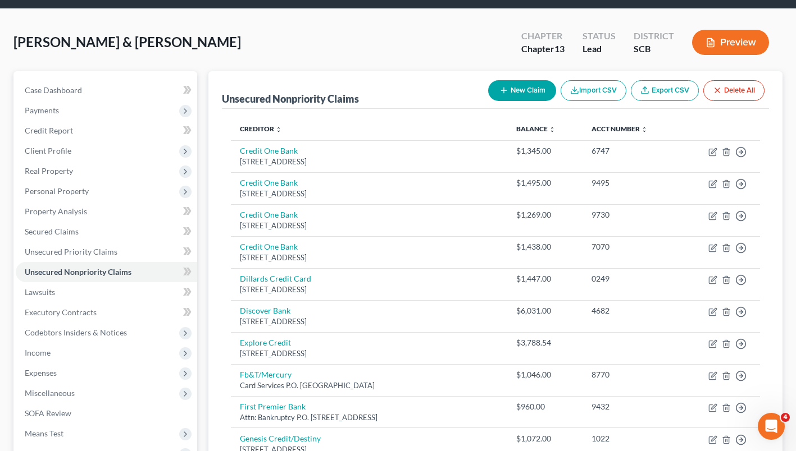
scroll to position [0, 0]
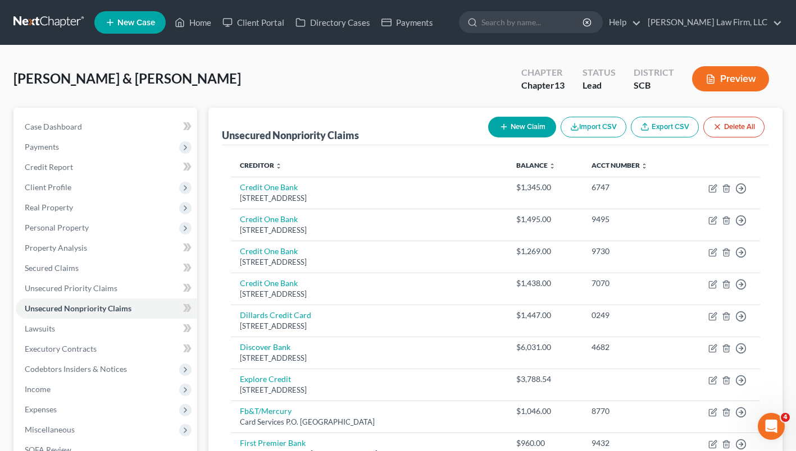
click at [532, 128] on button "New Claim" at bounding box center [522, 127] width 68 height 21
select select "2"
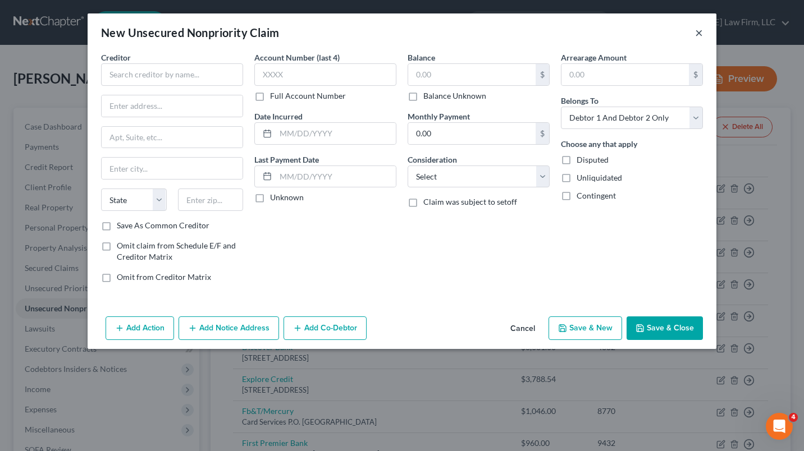
click at [702, 35] on button "×" at bounding box center [699, 32] width 8 height 13
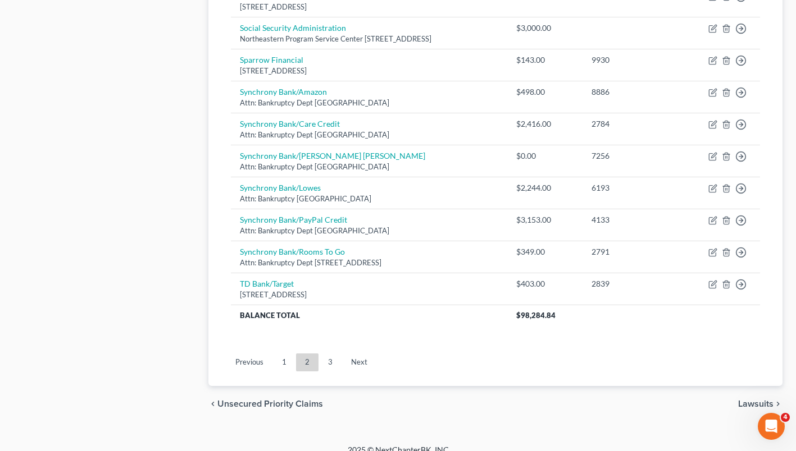
scroll to position [844, 0]
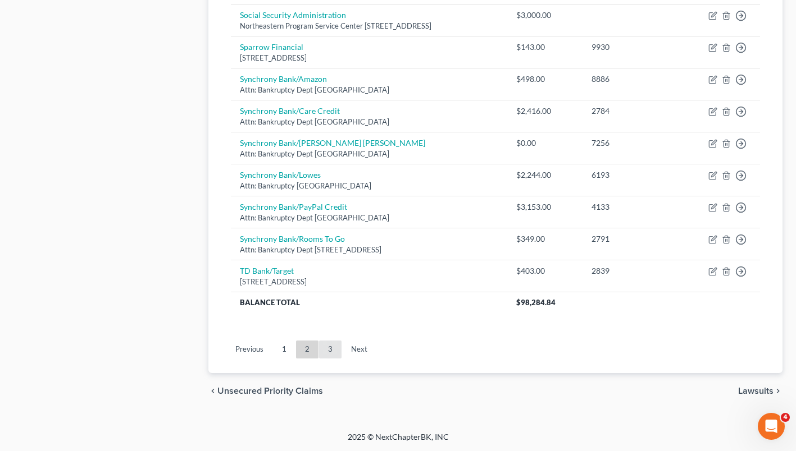
click at [331, 353] on link "3" at bounding box center [330, 350] width 22 height 18
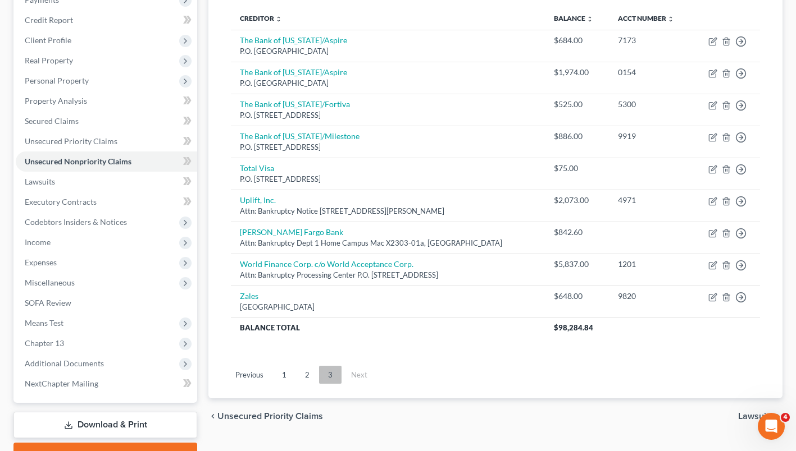
scroll to position [147, 0]
click at [305, 378] on link "2" at bounding box center [307, 376] width 22 height 18
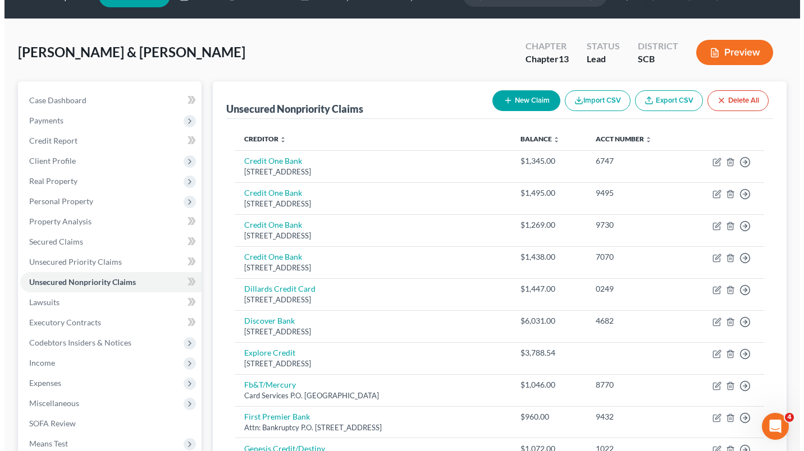
scroll to position [0, 0]
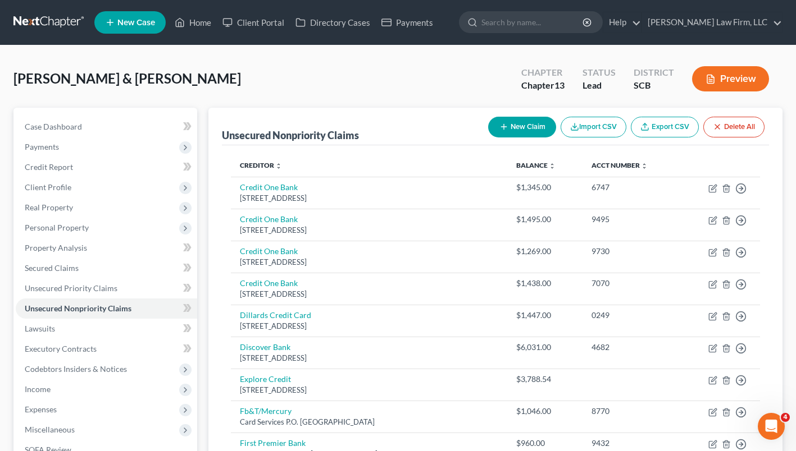
click at [534, 126] on button "New Claim" at bounding box center [522, 127] width 68 height 21
select select "2"
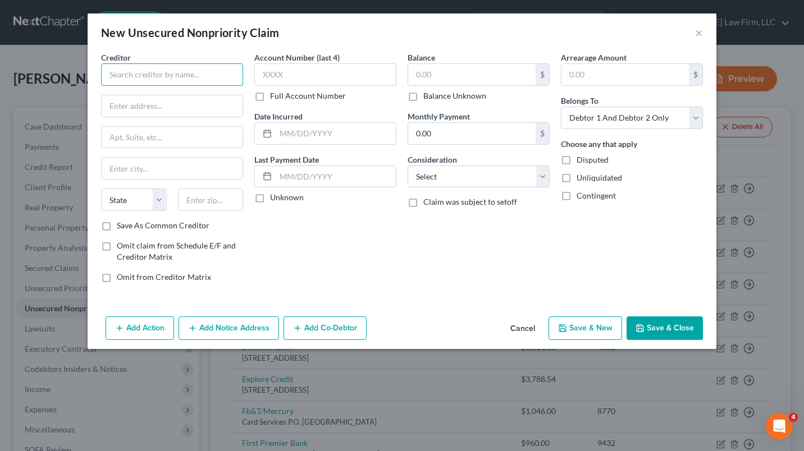
click at [155, 78] on input "text" at bounding box center [172, 74] width 142 height 22
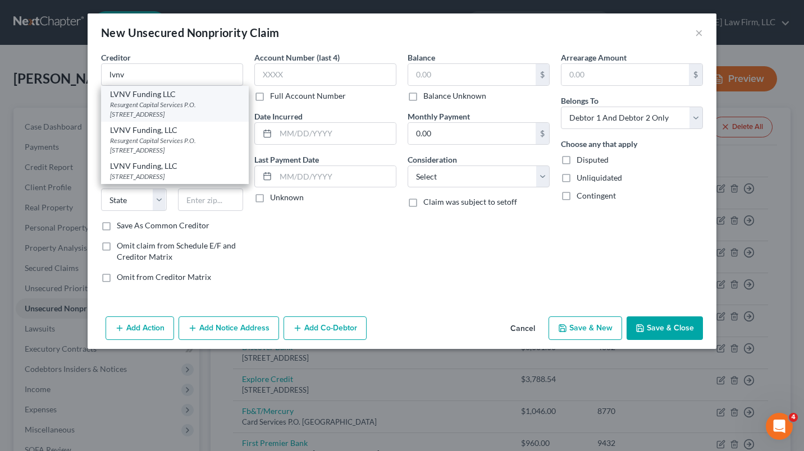
click at [138, 109] on div "Resurgent Capital Services P.O. [STREET_ADDRESS]" at bounding box center [175, 109] width 130 height 19
type input "LVNV Funding LLC"
type input "Resurgent Capital Services"
type input "P.O. Box 10587"
type input "[GEOGRAPHIC_DATA]"
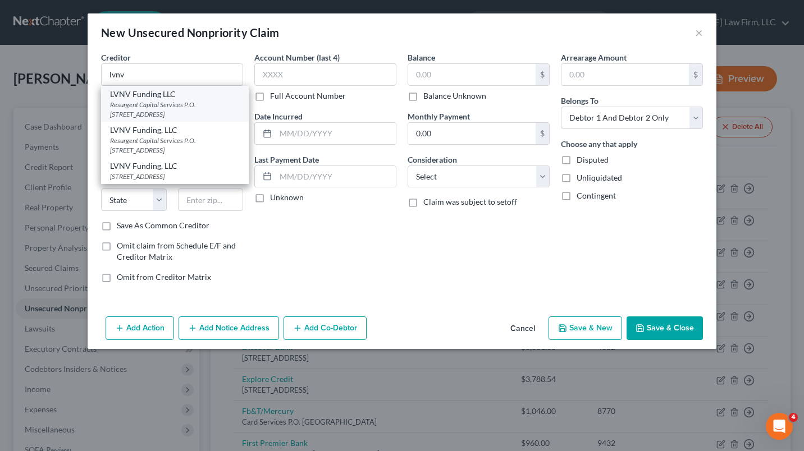
select select "42"
type input "29603"
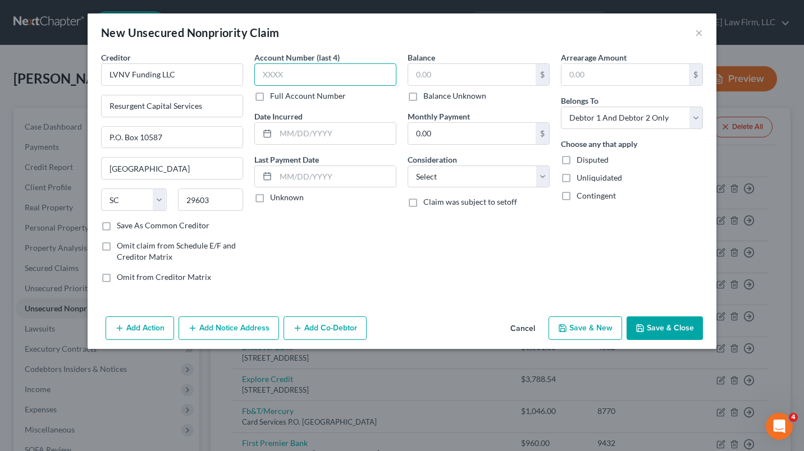
click at [276, 77] on input "text" at bounding box center [325, 74] width 142 height 22
click at [534, 184] on select "Select Cable / Satellite Services Collection Agency Credit Card Debt Debt Couns…" at bounding box center [479, 177] width 142 height 22
select select "2"
click at [408, 166] on select "Select Cable / Satellite Services Collection Agency Credit Card Debt Debt Couns…" at bounding box center [479, 177] width 142 height 22
click at [302, 0] on div "New Unsecured Nonpriority Claim × Creditor * LVNV Funding LLC Resurgent Capital…" at bounding box center [402, 225] width 804 height 451
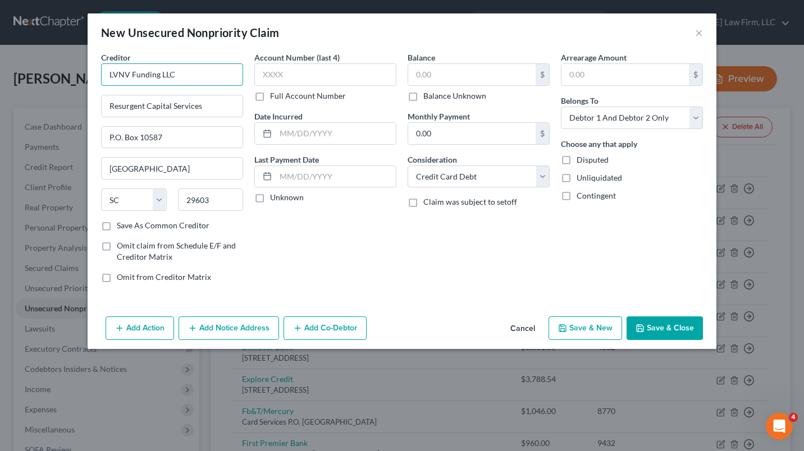
click at [202, 76] on input "LVNV Funding LLC" at bounding box center [172, 74] width 142 height 22
click at [204, 76] on input "LVNV Funding LLC" at bounding box center [172, 74] width 142 height 22
click at [207, 76] on input "LVNV Funding LLC" at bounding box center [172, 74] width 142 height 22
click at [211, 76] on input "LVNV Funding LLC" at bounding box center [172, 74] width 142 height 22
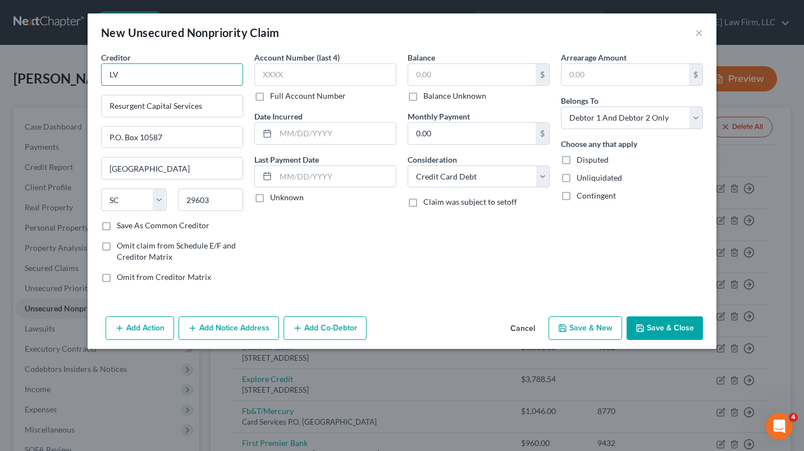
type input "L"
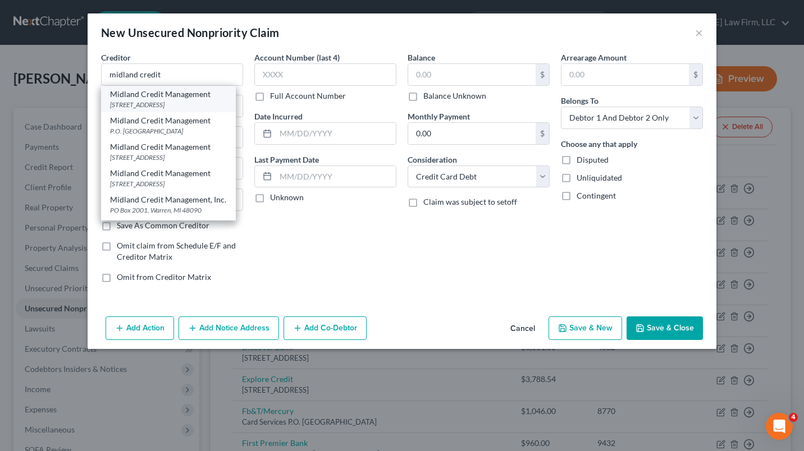
click at [126, 105] on div "[STREET_ADDRESS]" at bounding box center [168, 105] width 117 height 10
type input "Midland Credit Management"
type input "[STREET_ADDRESS]"
type input "[GEOGRAPHIC_DATA]"
select select "4"
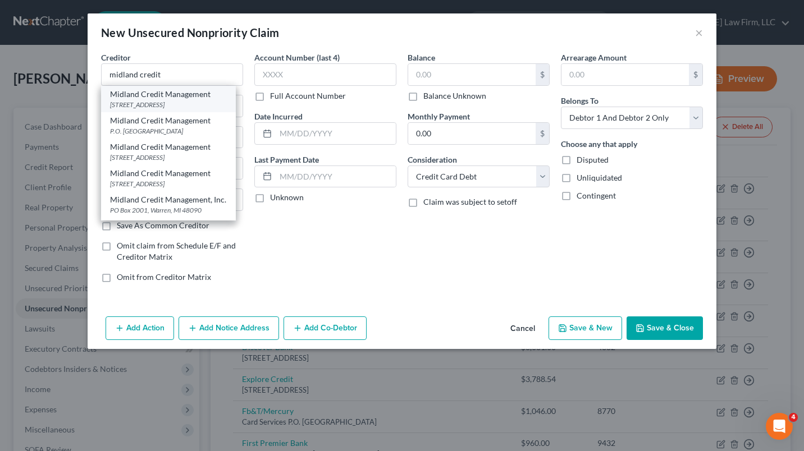
type input "92108"
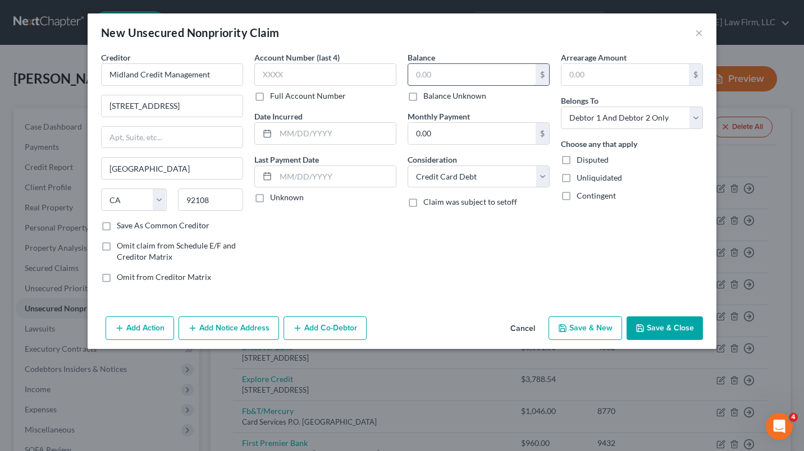
click at [449, 76] on input "text" at bounding box center [471, 74] width 127 height 21
click at [246, 330] on button "Add Notice Address" at bounding box center [229, 329] width 100 height 24
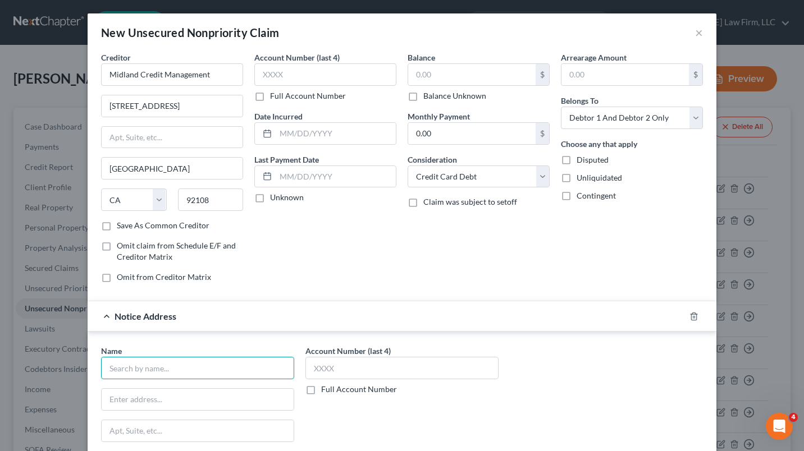
click at [202, 371] on input "text" at bounding box center [197, 368] width 193 height 22
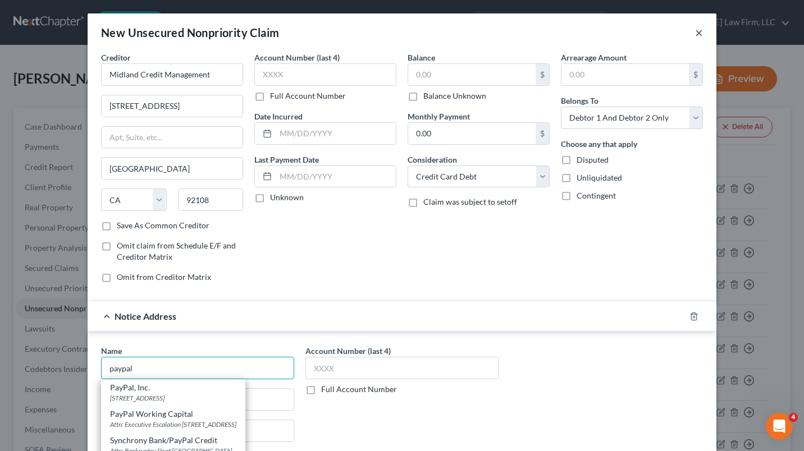
type input "paypal"
click at [695, 33] on button "×" at bounding box center [699, 32] width 8 height 13
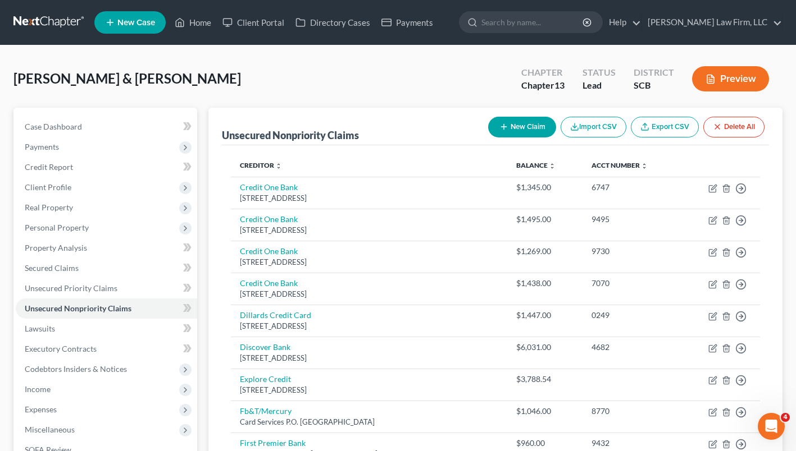
click at [730, 156] on th at bounding box center [720, 165] width 80 height 22
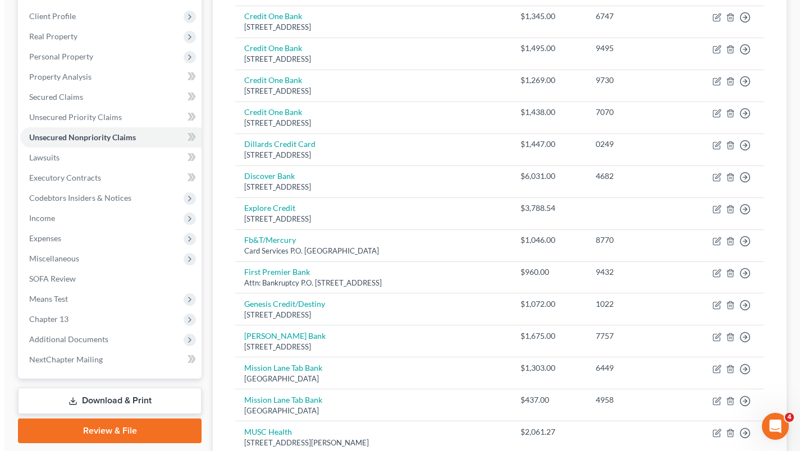
scroll to position [844, 0]
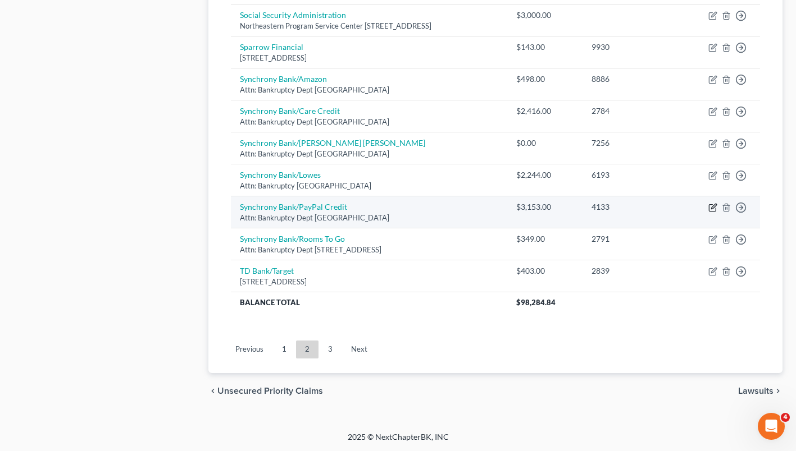
click at [712, 208] on icon "button" at bounding box center [712, 207] width 9 height 9
select select "39"
select select "2"
select select "1"
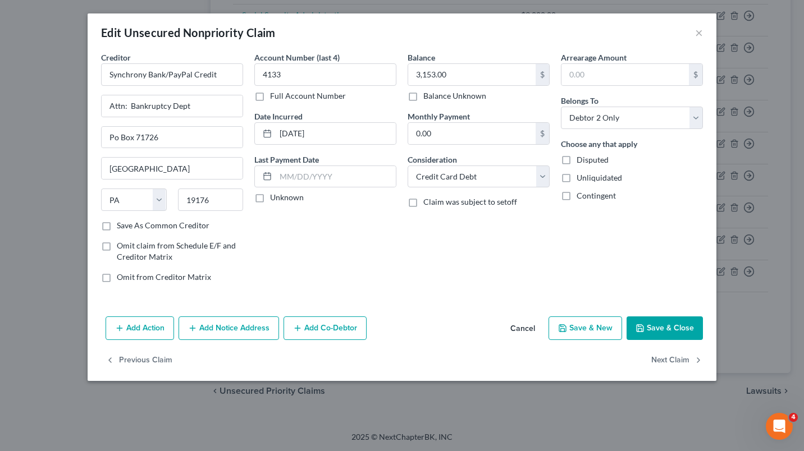
click at [229, 336] on button "Add Notice Address" at bounding box center [229, 329] width 100 height 24
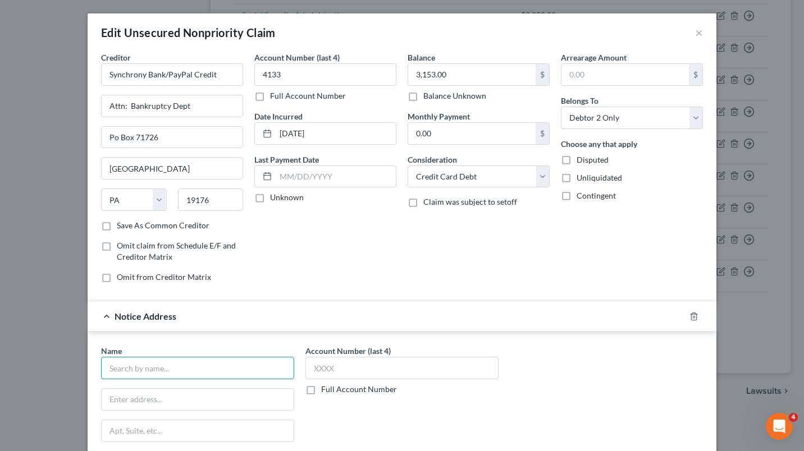
click at [138, 369] on input "text" at bounding box center [197, 368] width 193 height 22
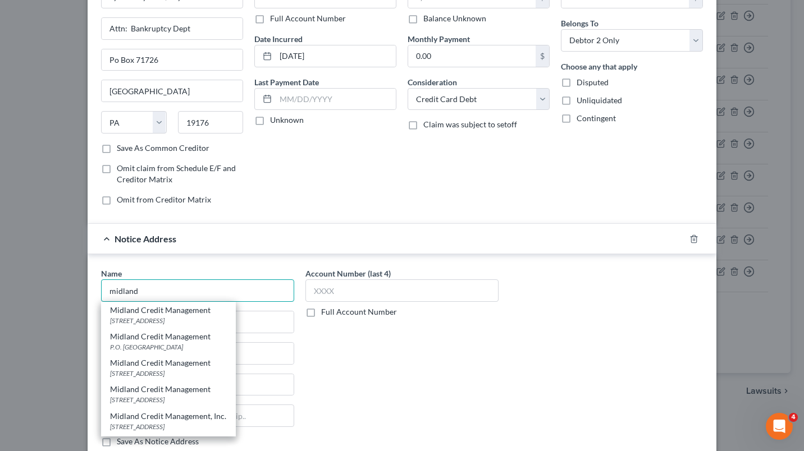
scroll to position [77, 0]
click at [137, 326] on div "[STREET_ADDRESS]" at bounding box center [168, 322] width 117 height 10
type input "Midland Credit Management"
type input "350 Camino De La Reina"
type input "Ste 100"
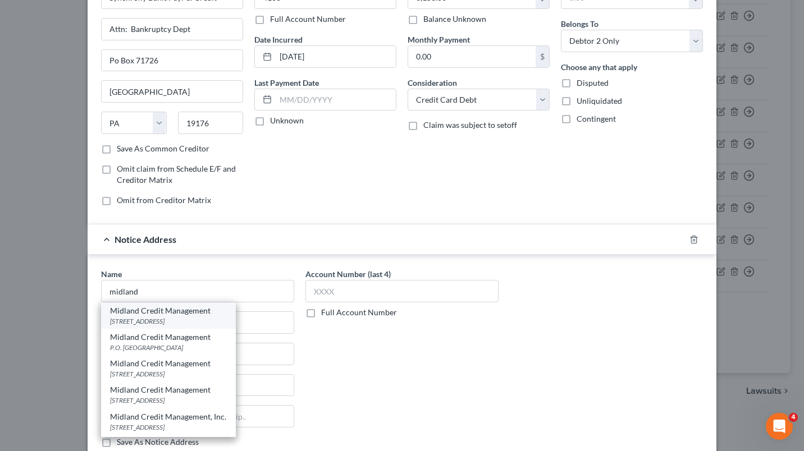
type input "[GEOGRAPHIC_DATA]"
select select "4"
type input "92108"
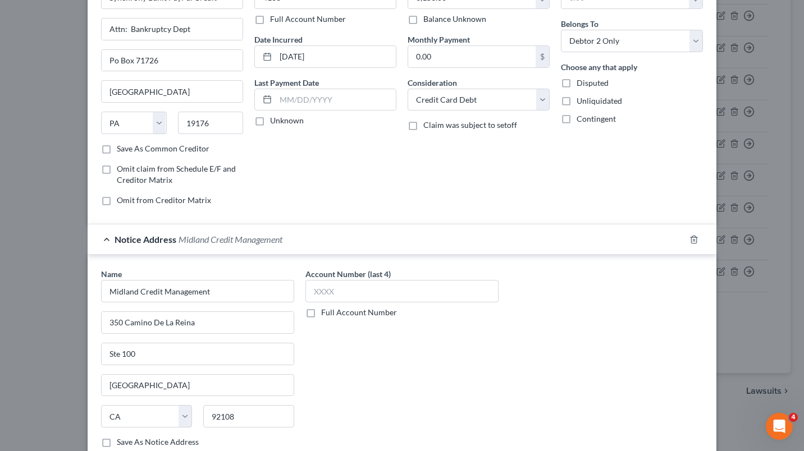
click at [115, 241] on span "Notice Address" at bounding box center [146, 239] width 62 height 11
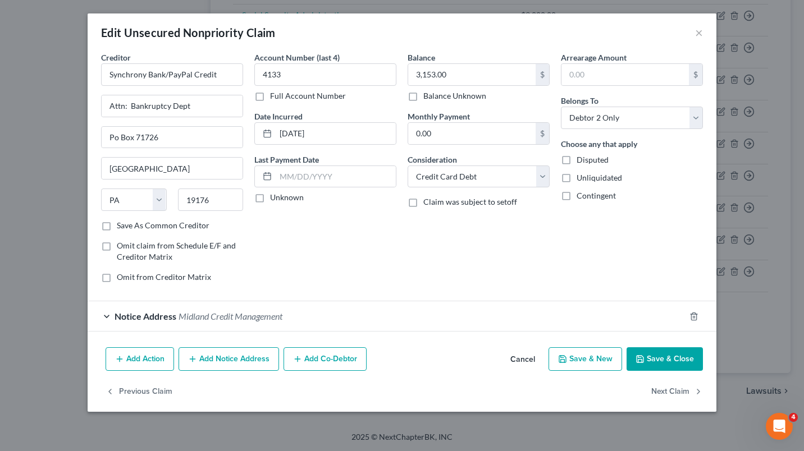
scroll to position [0, 0]
click at [680, 363] on button "Save & Close" at bounding box center [665, 360] width 76 height 24
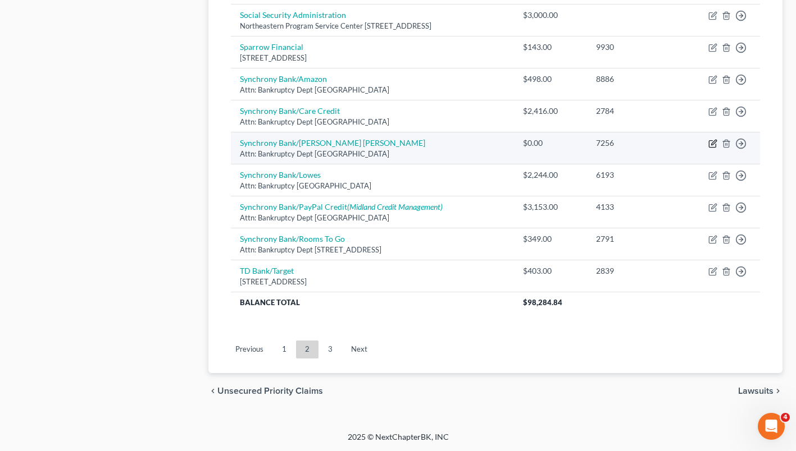
click at [711, 147] on icon "button" at bounding box center [712, 144] width 7 height 7
select select "39"
select select "2"
select select "1"
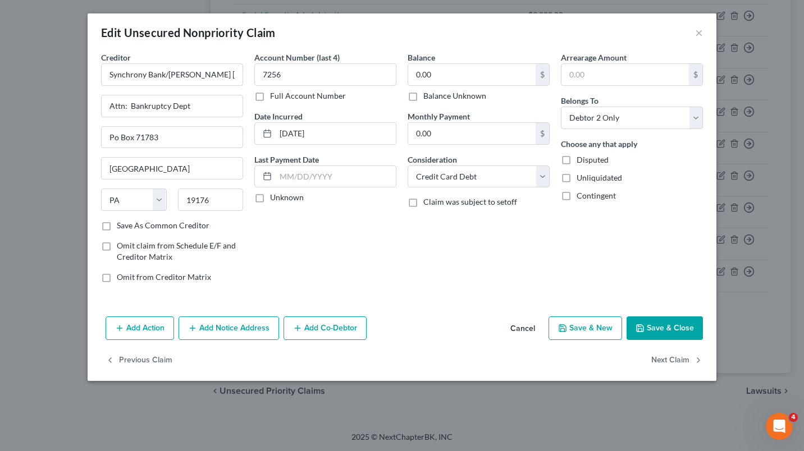
click at [213, 331] on button "Add Notice Address" at bounding box center [229, 329] width 100 height 24
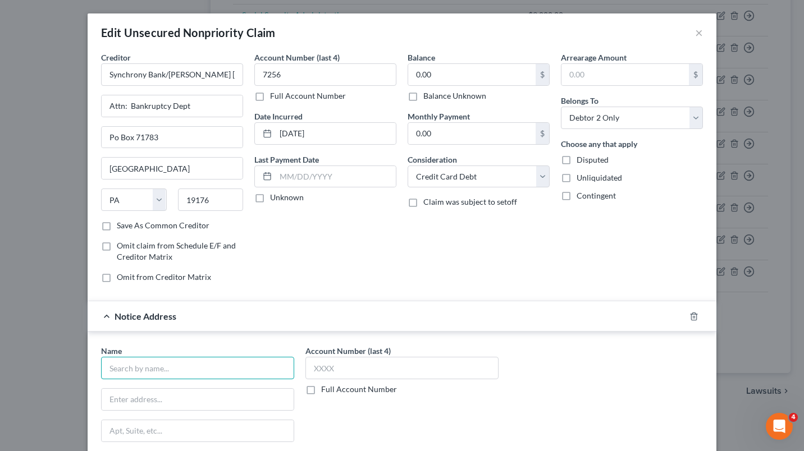
click at [141, 368] on input "text" at bounding box center [197, 368] width 193 height 22
type input "l"
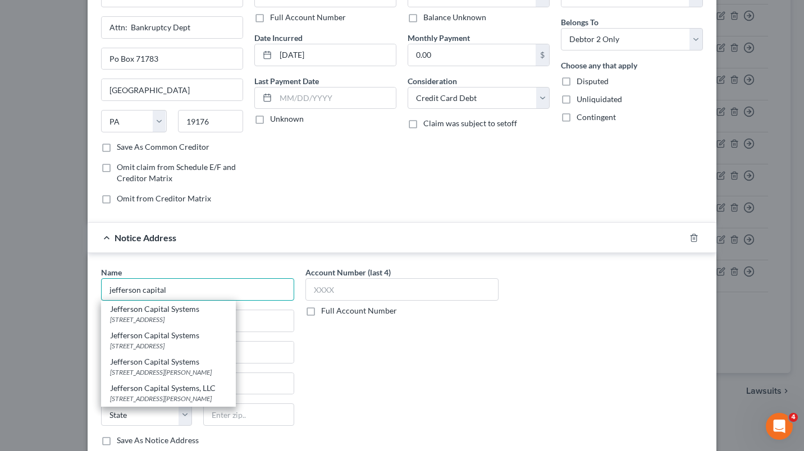
scroll to position [78, 0]
click at [131, 395] on div "Jefferson Capital Systems, LLC" at bounding box center [168, 388] width 117 height 11
type input "Jefferson Capital Systems, LLC"
type input "[STREET_ADDRESS][PERSON_NAME]"
type input "Saint Cloud"
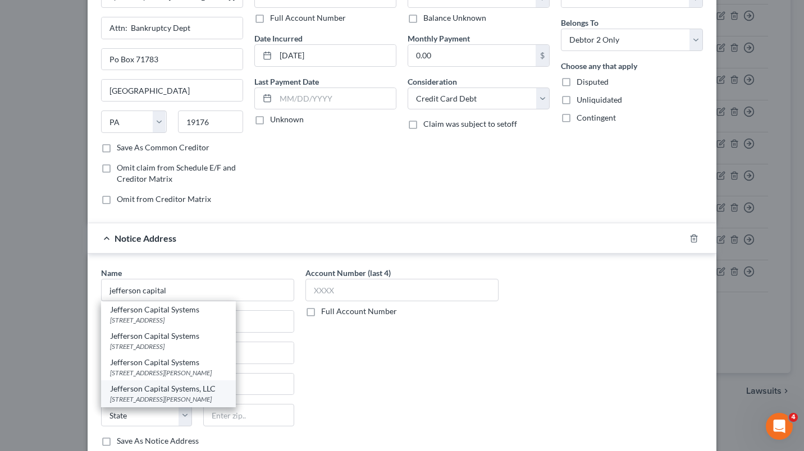
select select "24"
type input "56303"
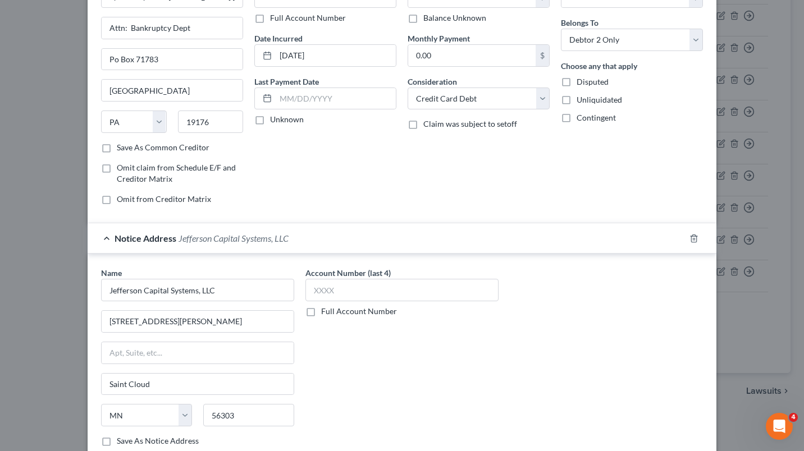
click at [520, 242] on div "Notice Address Jefferson Capital Systems, LLC" at bounding box center [386, 238] width 597 height 30
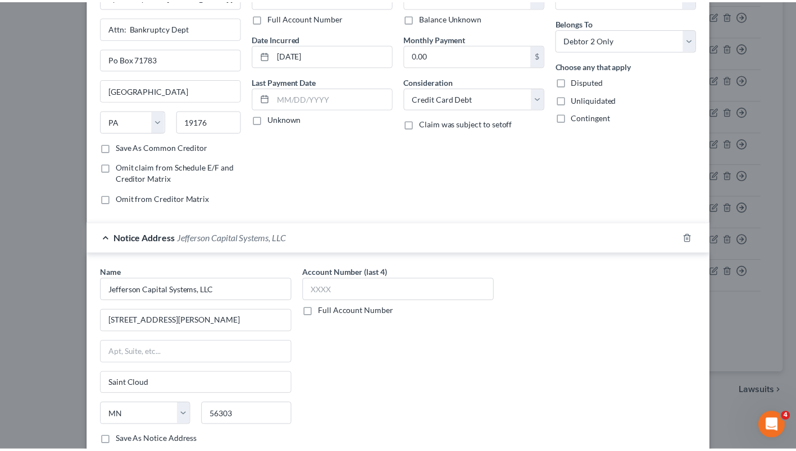
scroll to position [0, 0]
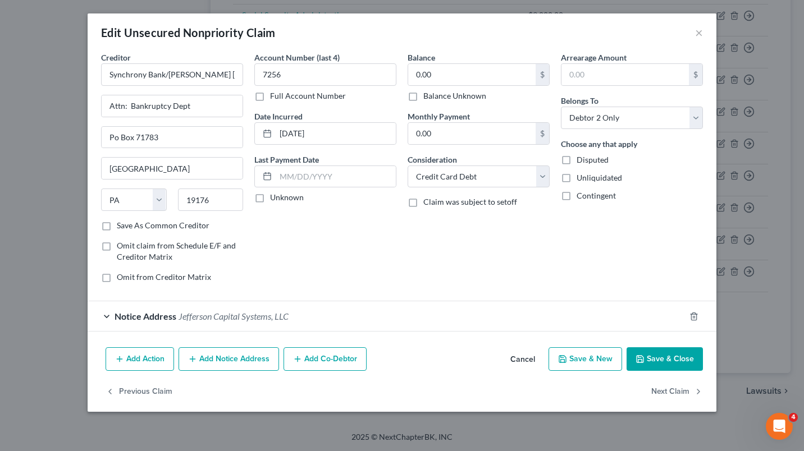
click at [684, 361] on button "Save & Close" at bounding box center [665, 360] width 76 height 24
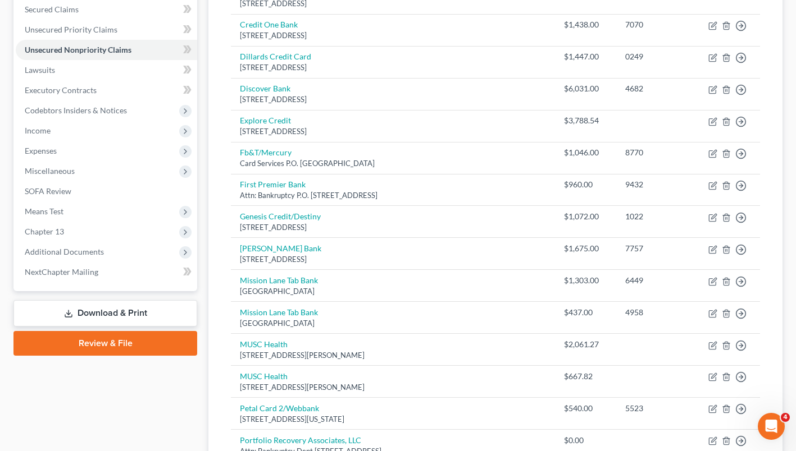
scroll to position [257, 0]
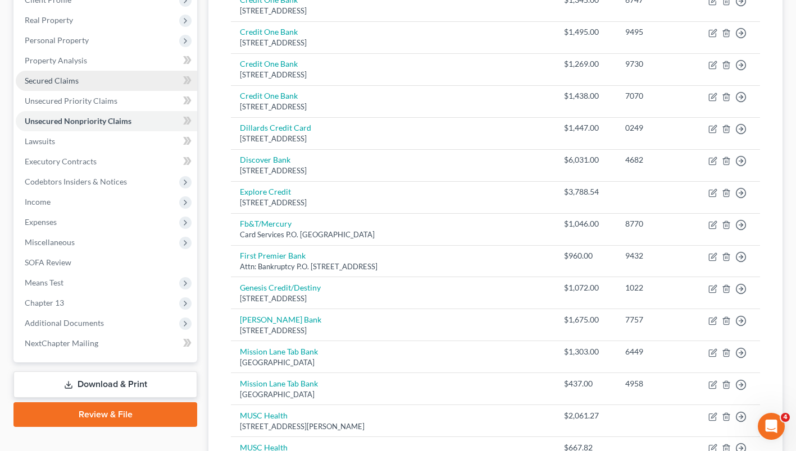
click at [43, 81] on span "Secured Claims" at bounding box center [52, 81] width 54 height 10
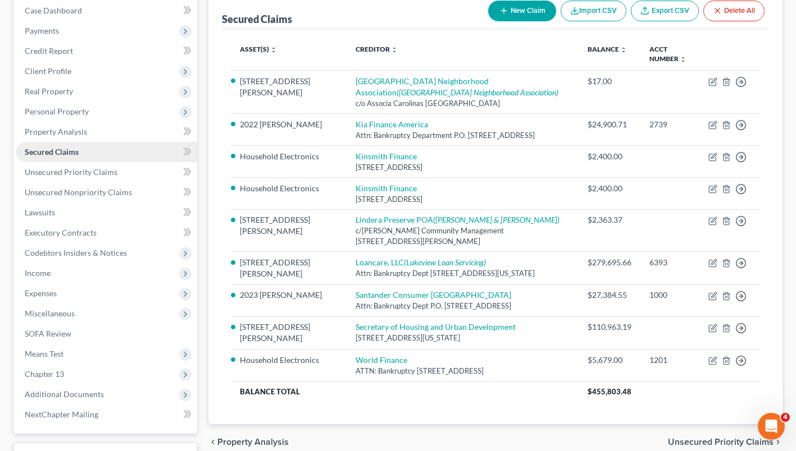
scroll to position [119, 0]
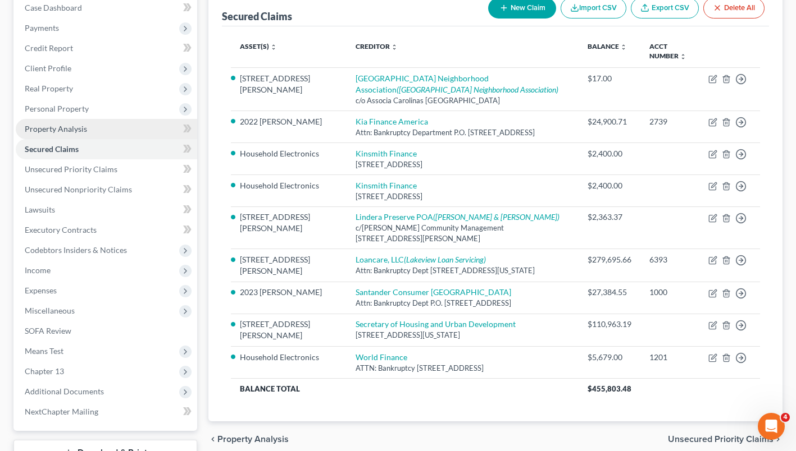
click at [47, 132] on span "Property Analysis" at bounding box center [56, 129] width 62 height 10
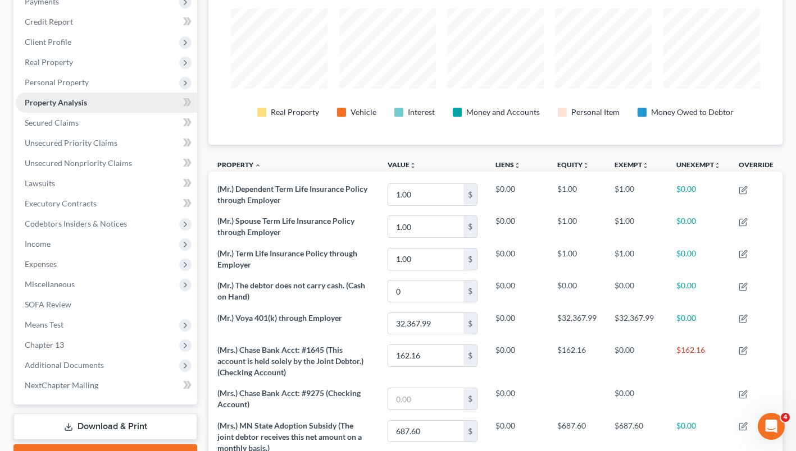
scroll to position [146, 0]
click at [51, 328] on span "Means Test" at bounding box center [44, 324] width 39 height 10
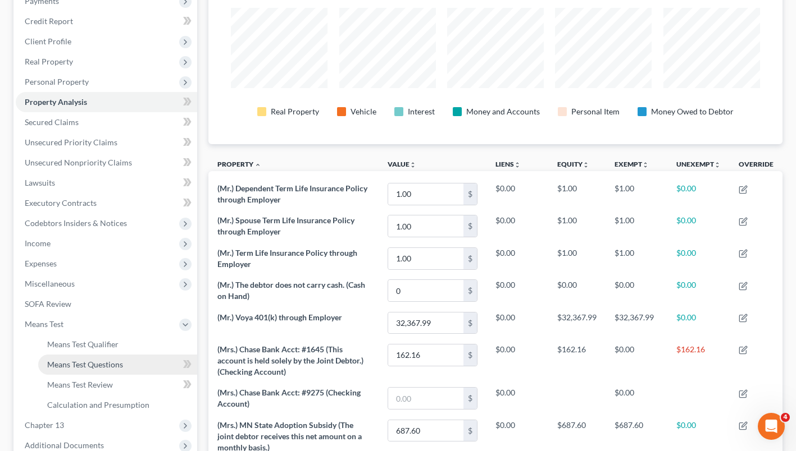
click at [71, 365] on span "Means Test Questions" at bounding box center [85, 365] width 76 height 10
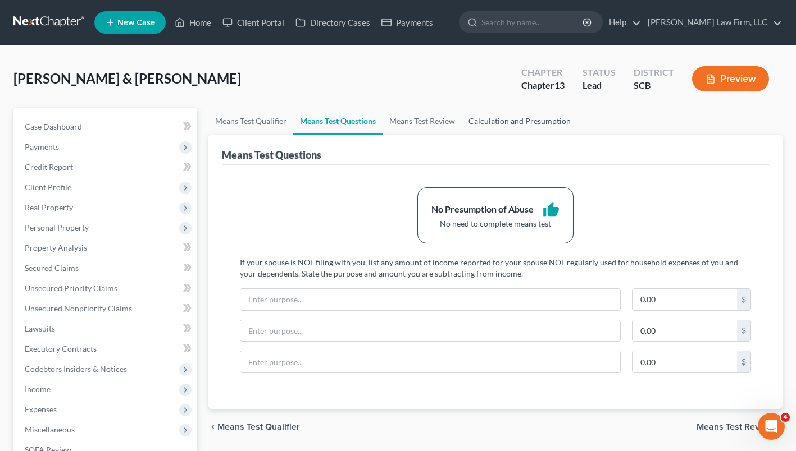
click at [511, 123] on link "Calculation and Presumption" at bounding box center [519, 121] width 116 height 27
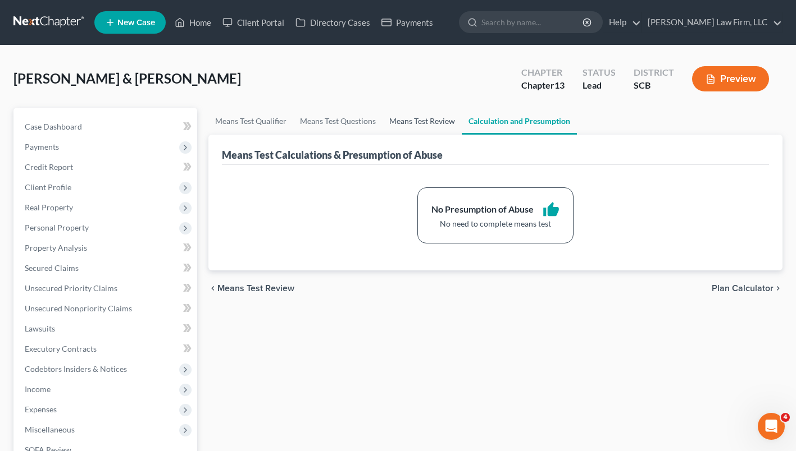
click at [415, 118] on link "Means Test Review" at bounding box center [421, 121] width 79 height 27
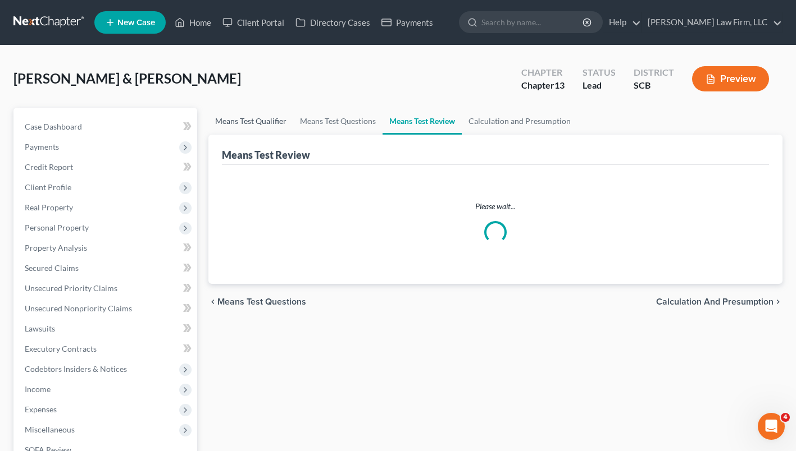
click at [246, 122] on link "Means Test Qualifier" at bounding box center [250, 121] width 85 height 27
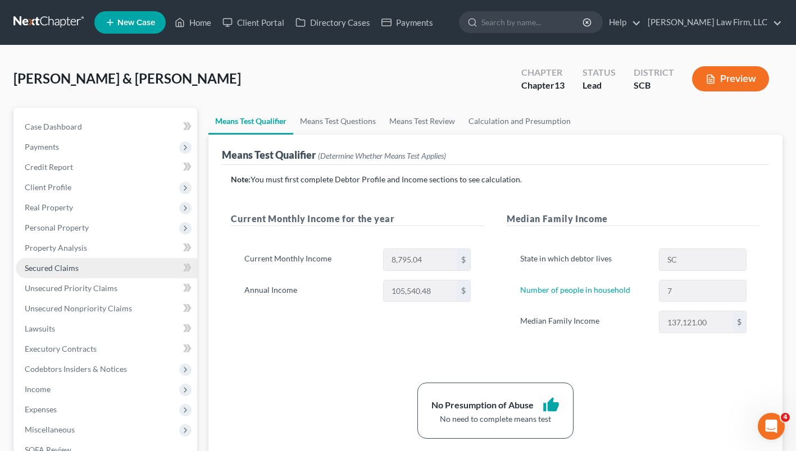
click at [53, 271] on span "Secured Claims" at bounding box center [52, 268] width 54 height 10
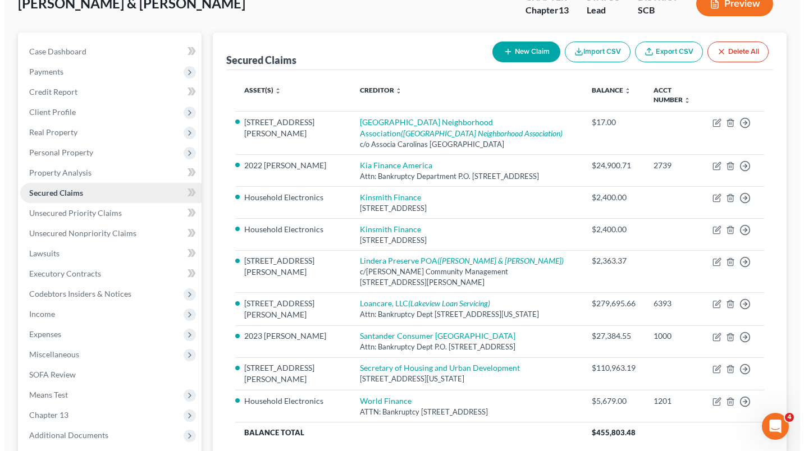
scroll to position [92, 0]
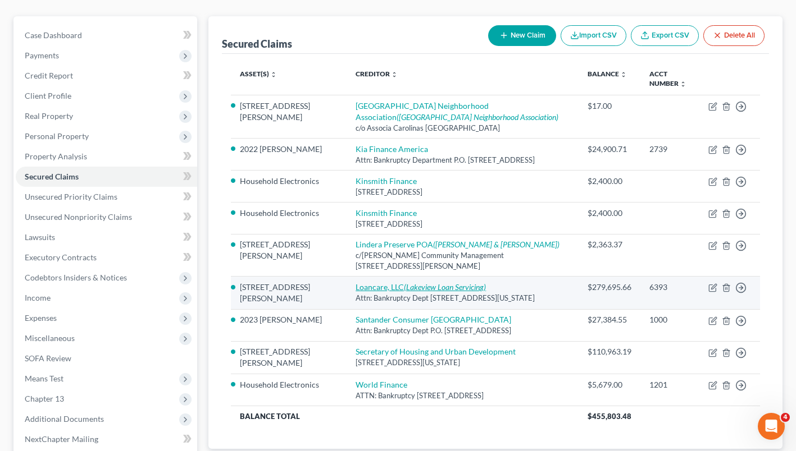
click at [355, 292] on link "Loancare, LLC (Lakeview Loan Servicing)" at bounding box center [420, 287] width 130 height 10
select select "48"
select select "2"
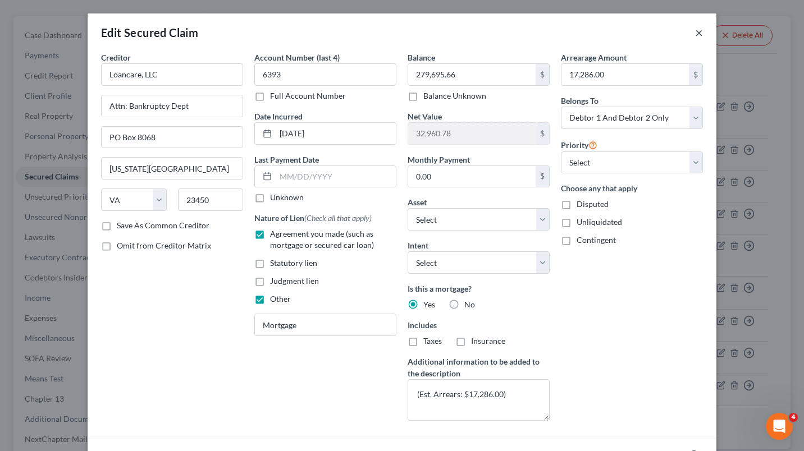
click at [697, 37] on button "×" at bounding box center [699, 32] width 8 height 13
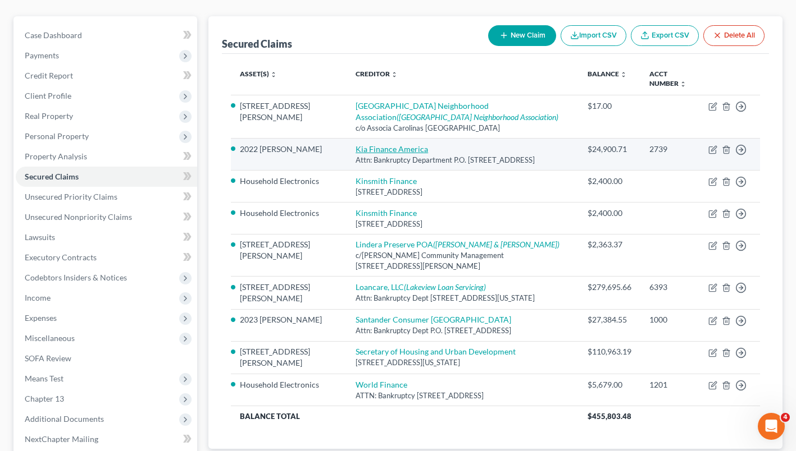
click at [371, 150] on link "Kia Finance America" at bounding box center [391, 149] width 72 height 10
select select "4"
select select "3"
select select "2"
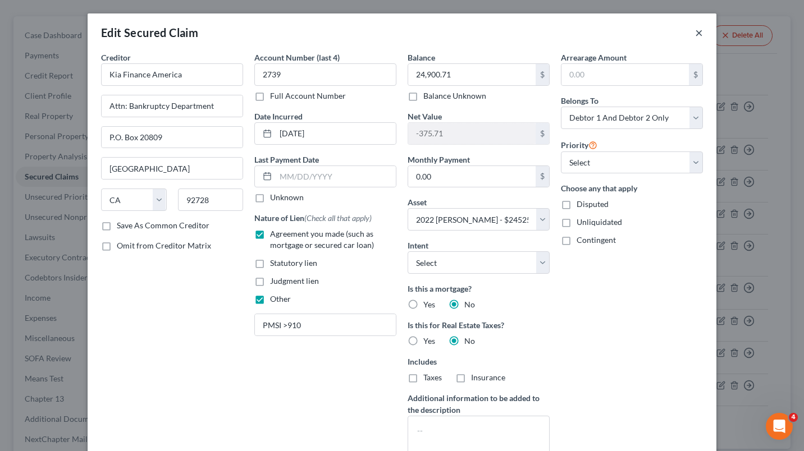
click at [695, 34] on button "×" at bounding box center [699, 32] width 8 height 13
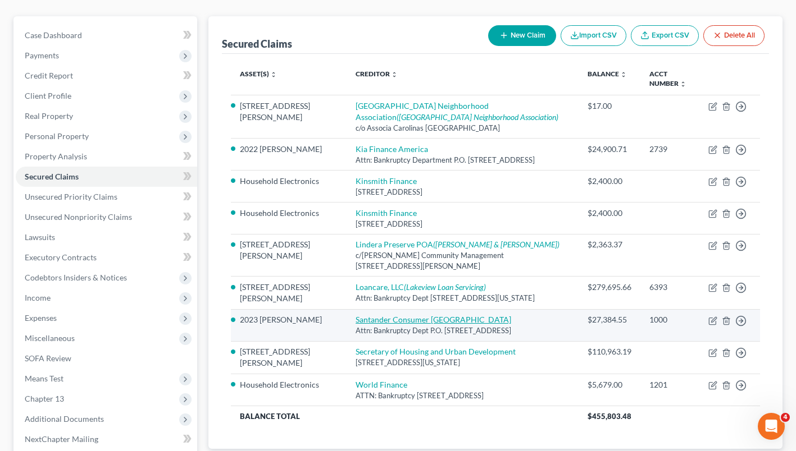
click at [392, 323] on link "Santander Consumer [GEOGRAPHIC_DATA]" at bounding box center [433, 320] width 156 height 10
select select "39"
select select "4"
select select "2"
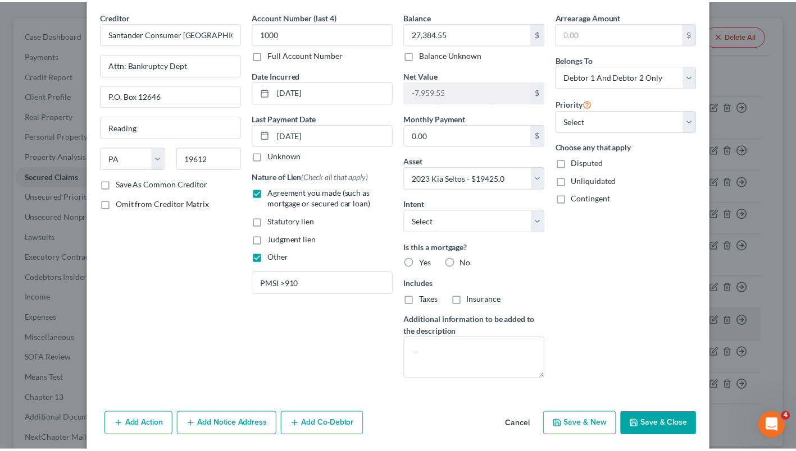
scroll to position [0, 0]
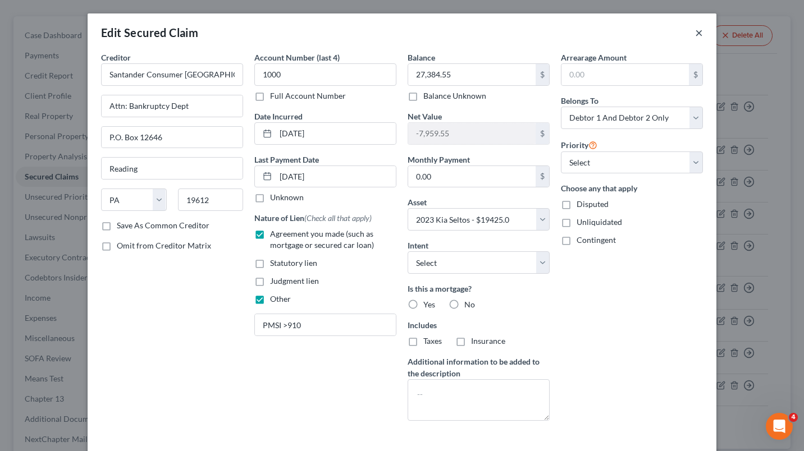
click at [695, 34] on button "×" at bounding box center [699, 32] width 8 height 13
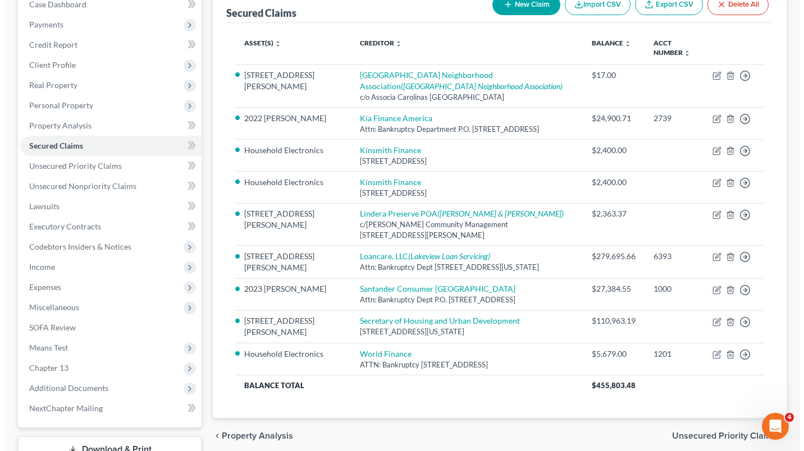
scroll to position [124, 0]
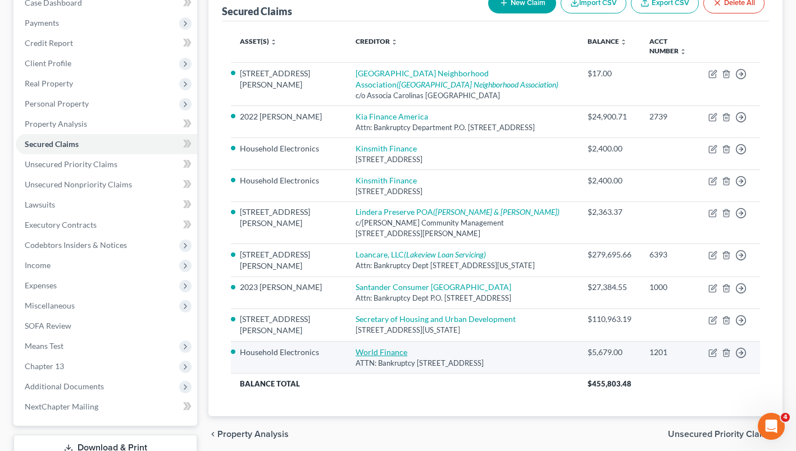
click at [355, 357] on link "World Finance" at bounding box center [381, 353] width 52 height 10
select select "42"
select select "0"
select select "2"
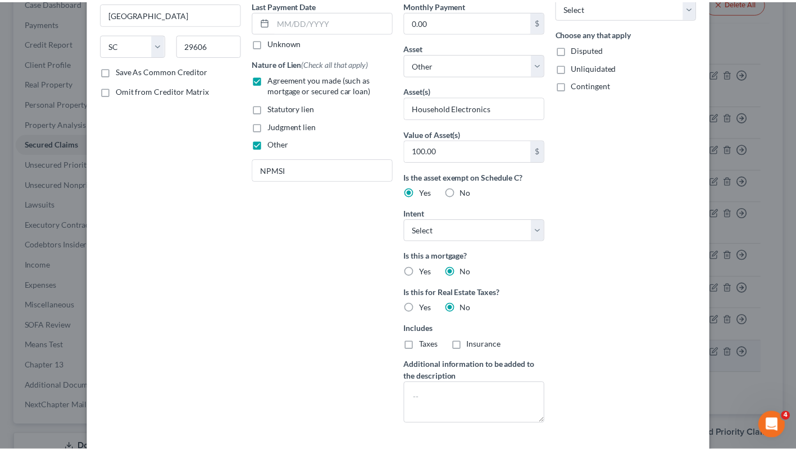
scroll to position [0, 0]
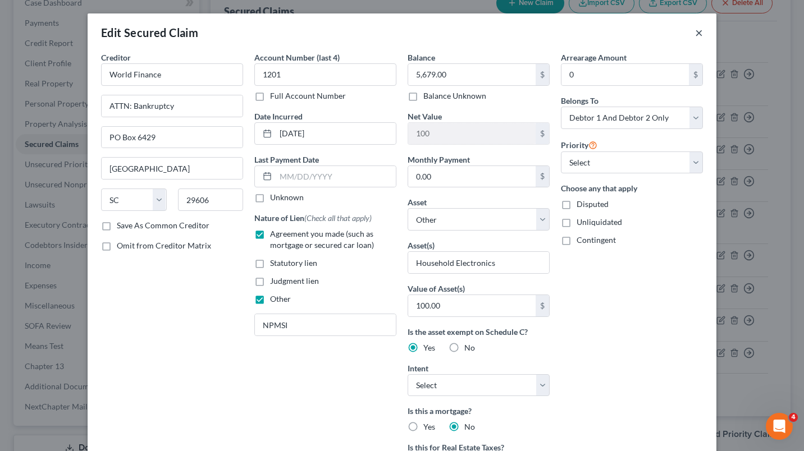
click at [695, 33] on button "×" at bounding box center [699, 32] width 8 height 13
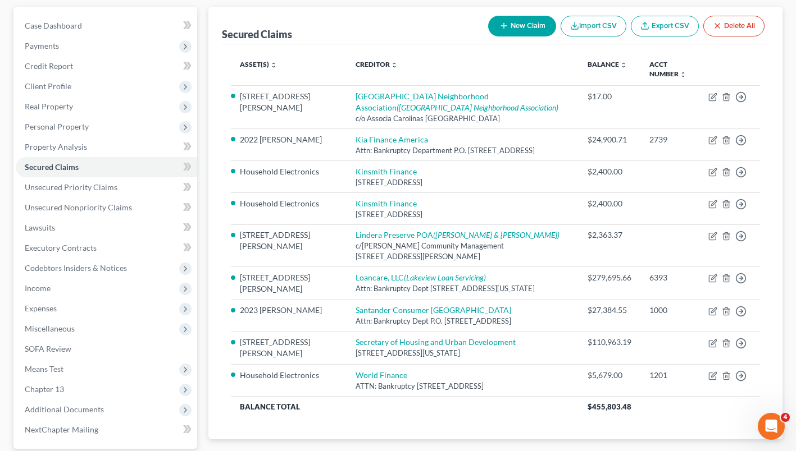
scroll to position [107, 0]
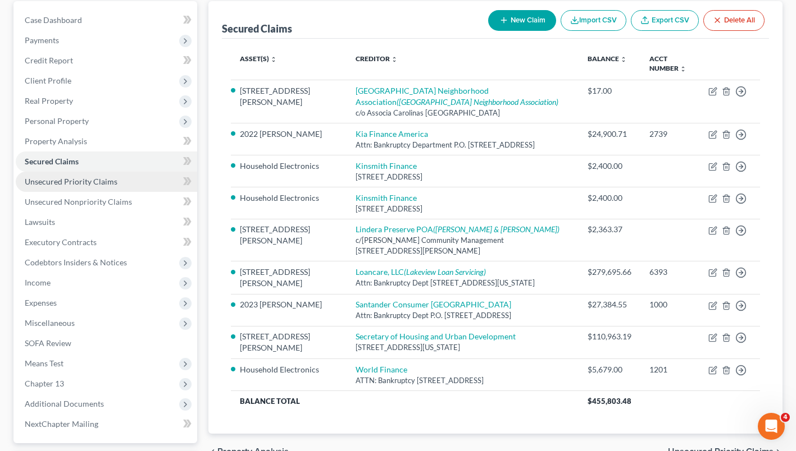
click at [50, 186] on link "Unsecured Priority Claims" at bounding box center [106, 182] width 181 height 20
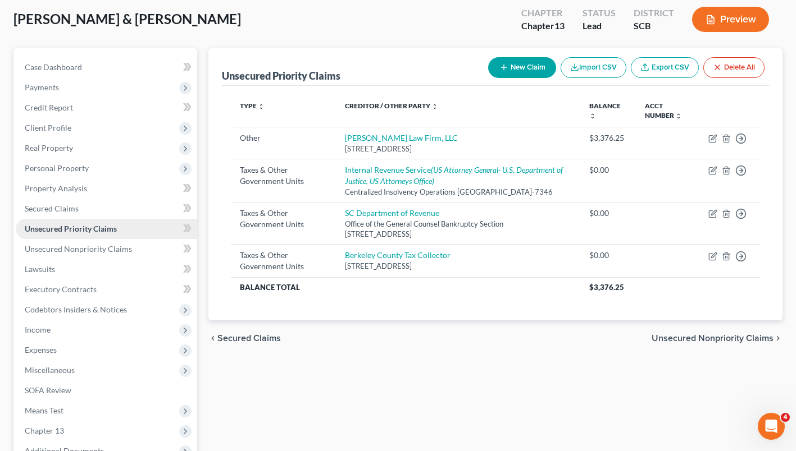
scroll to position [67, 0]
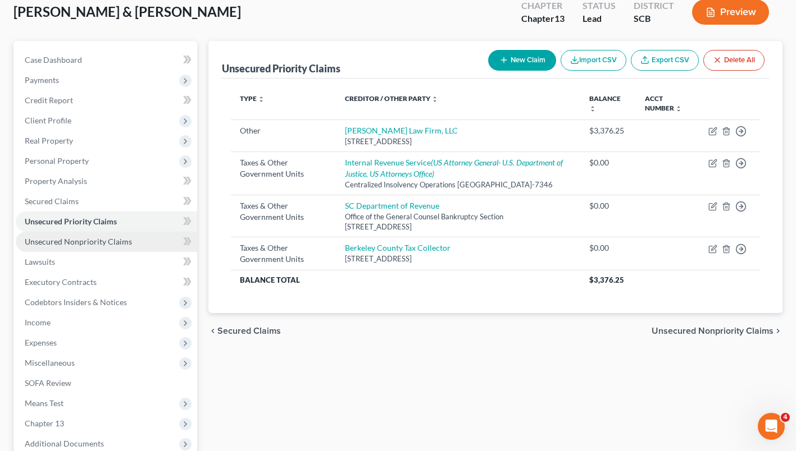
click at [52, 244] on span "Unsecured Nonpriority Claims" at bounding box center [78, 242] width 107 height 10
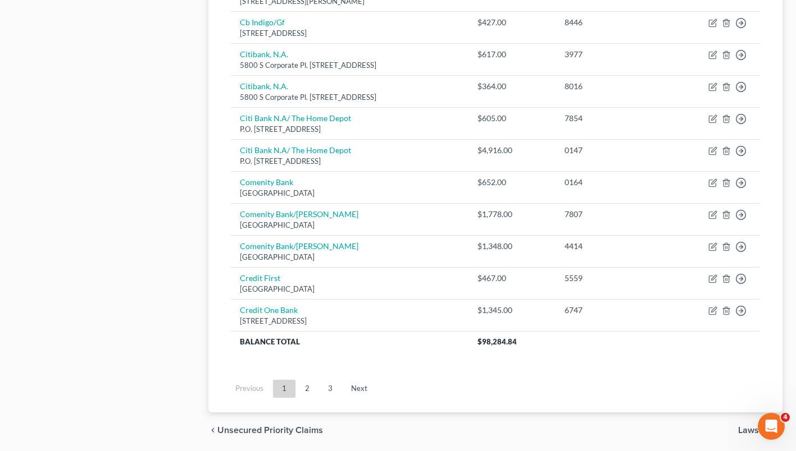
scroll to position [844, 0]
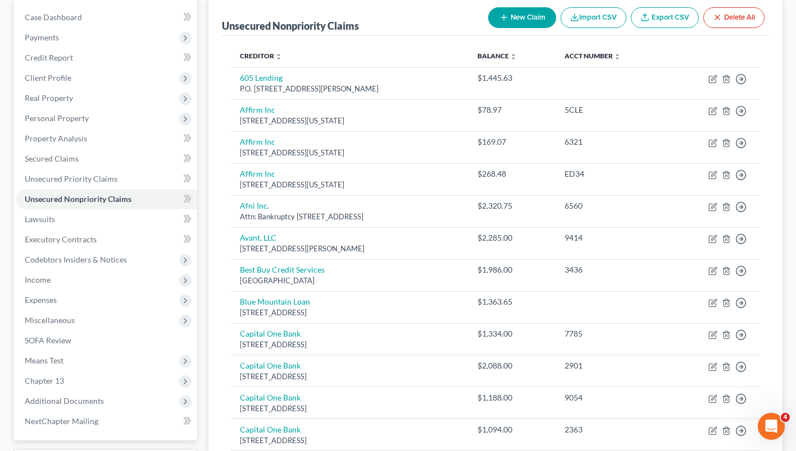
scroll to position [0, 0]
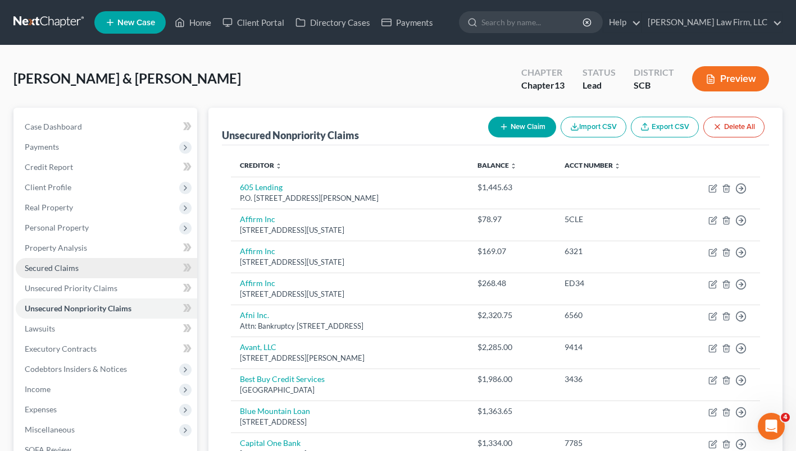
click at [100, 272] on link "Secured Claims" at bounding box center [106, 268] width 181 height 20
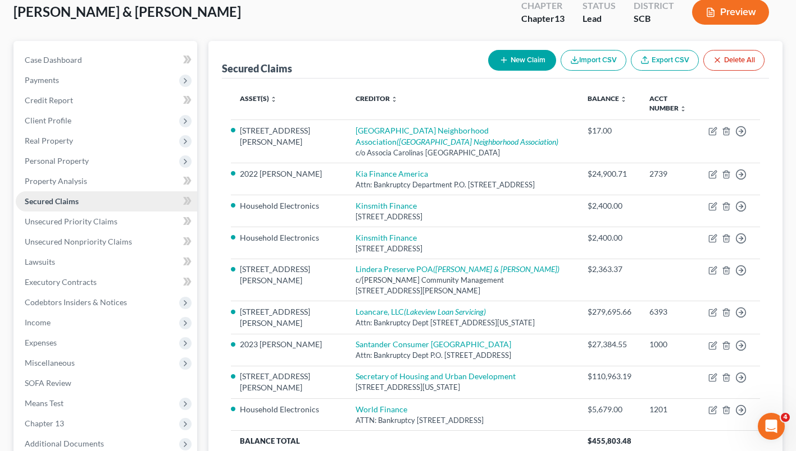
scroll to position [67, 0]
click at [66, 243] on span "Unsecured Nonpriority Claims" at bounding box center [78, 241] width 107 height 10
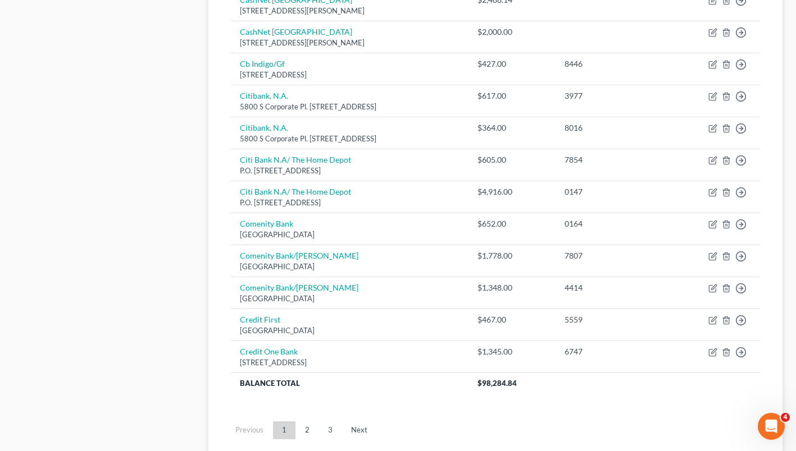
scroll to position [844, 0]
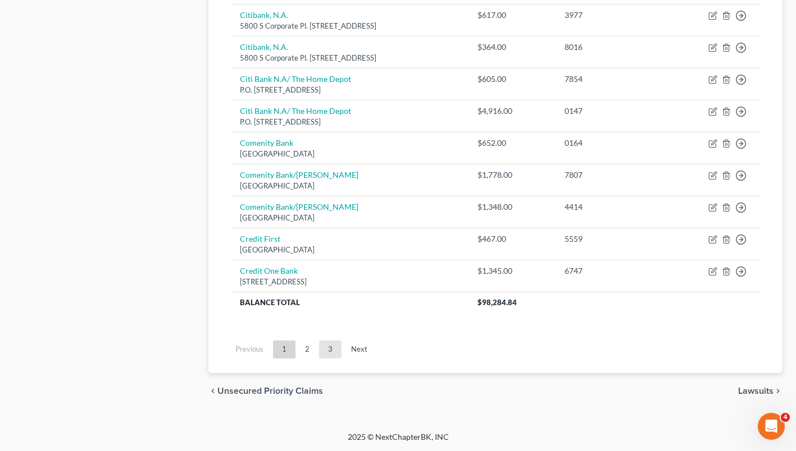
click at [330, 350] on link "3" at bounding box center [330, 350] width 22 height 18
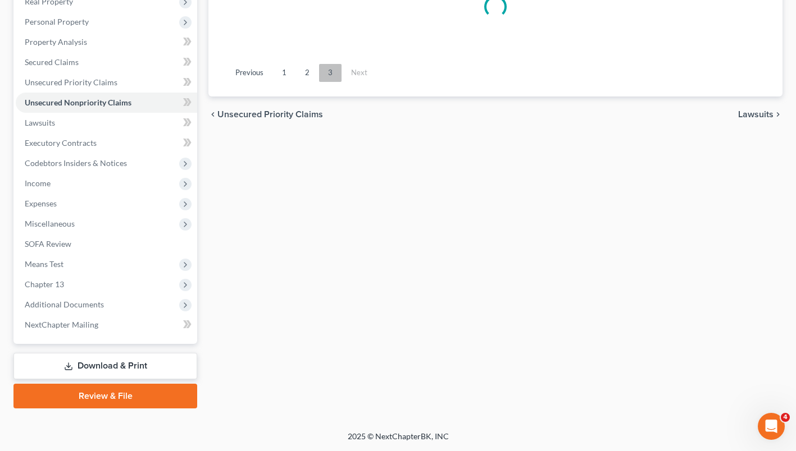
scroll to position [205, 0]
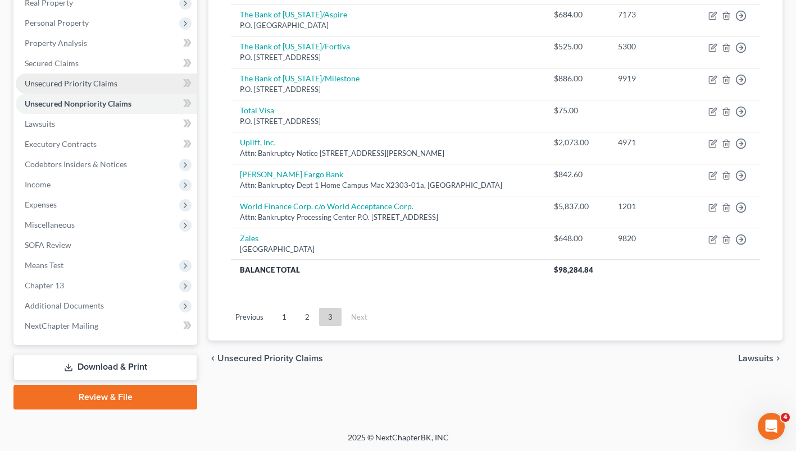
click at [51, 84] on span "Unsecured Priority Claims" at bounding box center [71, 84] width 93 height 10
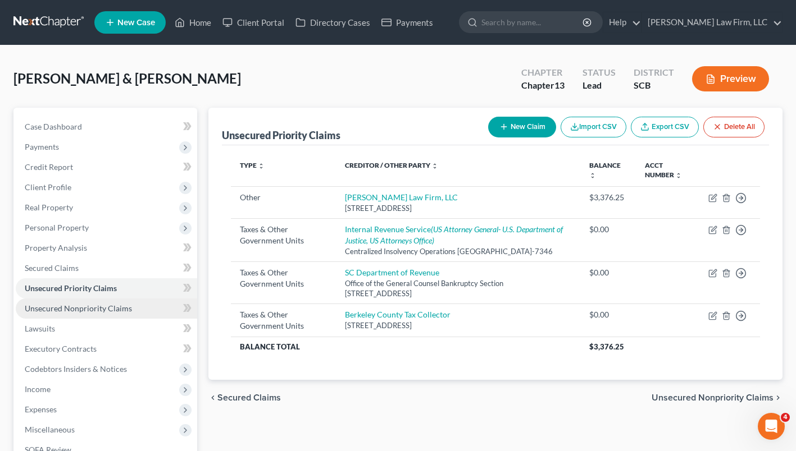
click at [95, 308] on span "Unsecured Nonpriority Claims" at bounding box center [78, 309] width 107 height 10
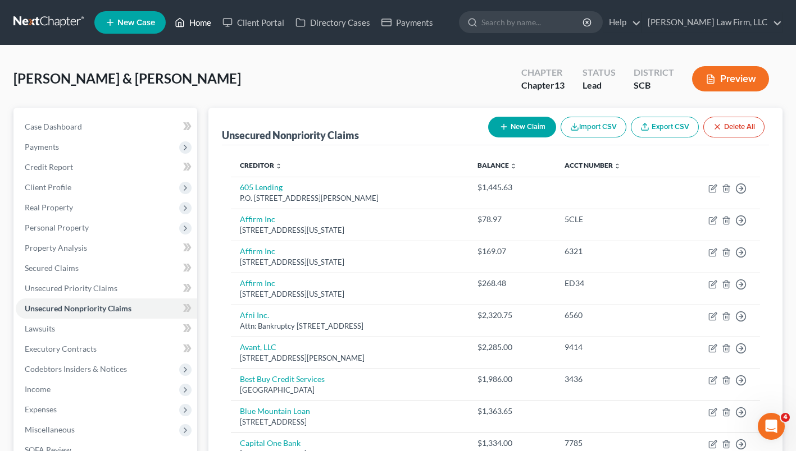
click at [194, 28] on link "Home" at bounding box center [193, 22] width 48 height 20
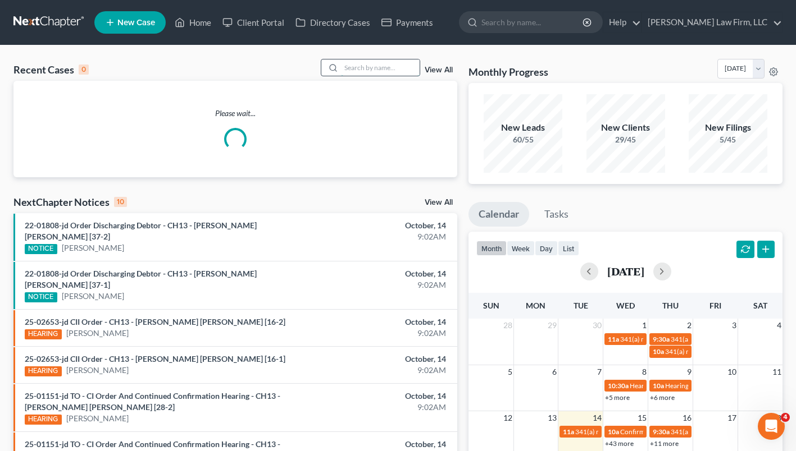
click at [374, 66] on input "search" at bounding box center [380, 68] width 79 height 16
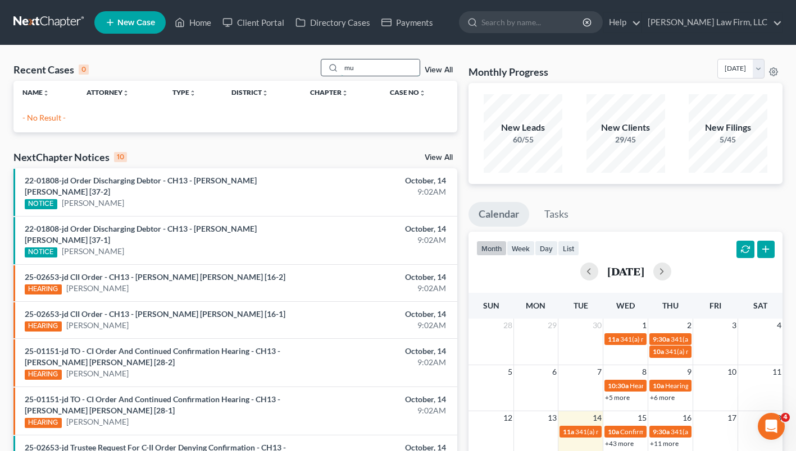
type input "m"
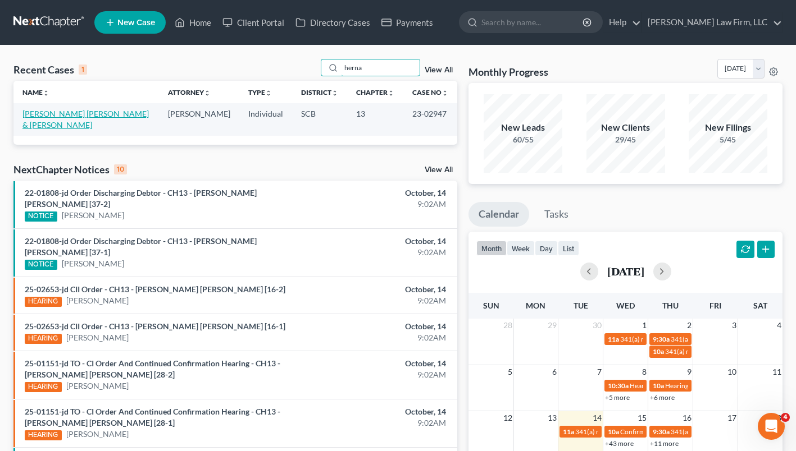
type input "herna"
click at [61, 115] on link "[PERSON_NAME] [PERSON_NAME] & [PERSON_NAME]" at bounding box center [85, 119] width 126 height 21
select select "4"
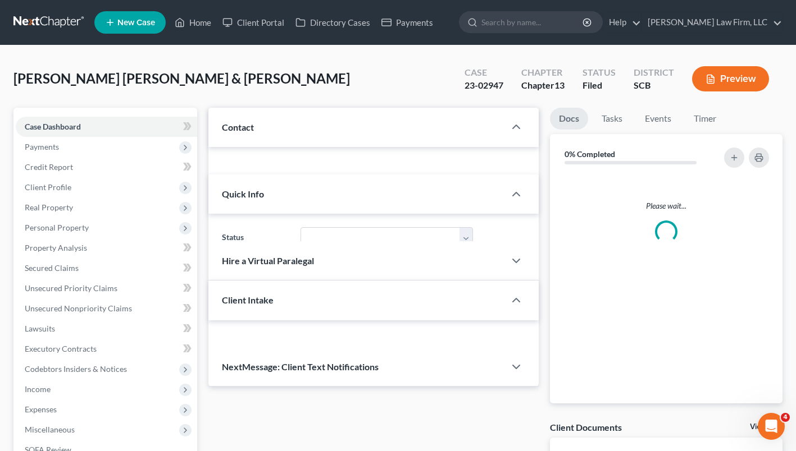
select select "3"
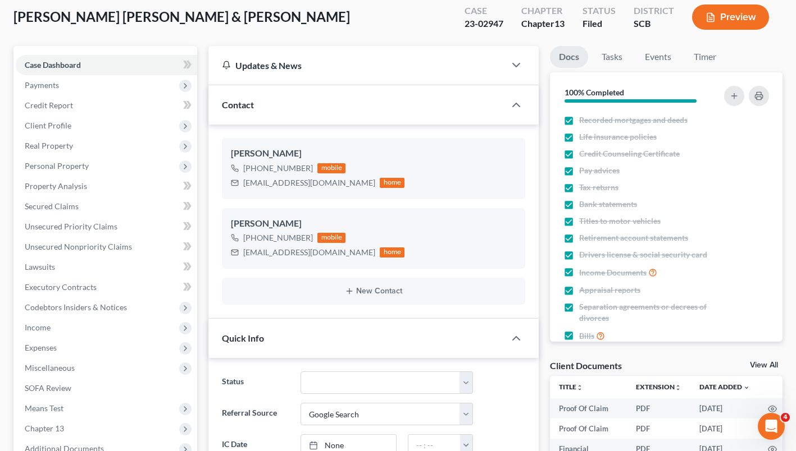
scroll to position [57, 0]
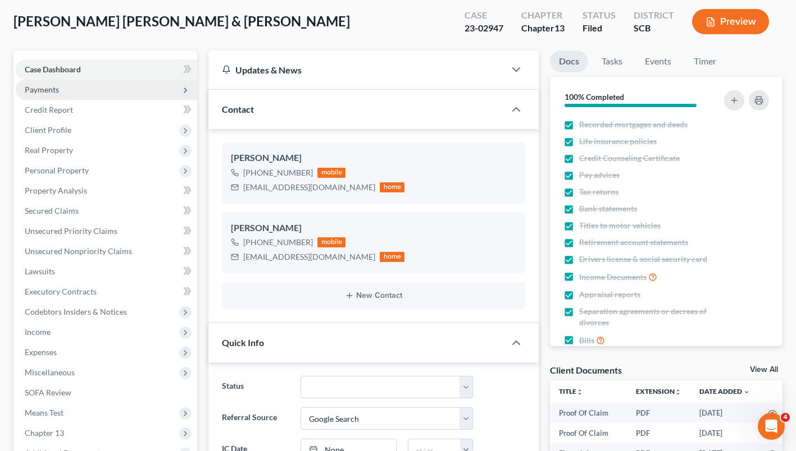
click at [38, 92] on span "Payments" at bounding box center [42, 90] width 34 height 10
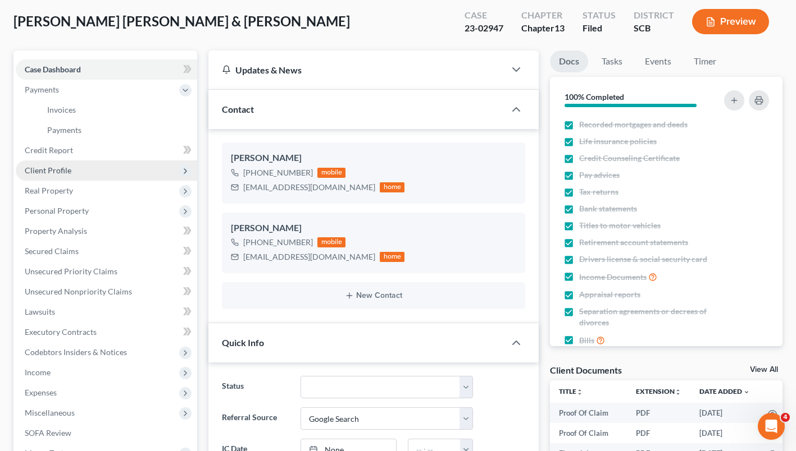
click at [51, 170] on span "Client Profile" at bounding box center [48, 171] width 47 height 10
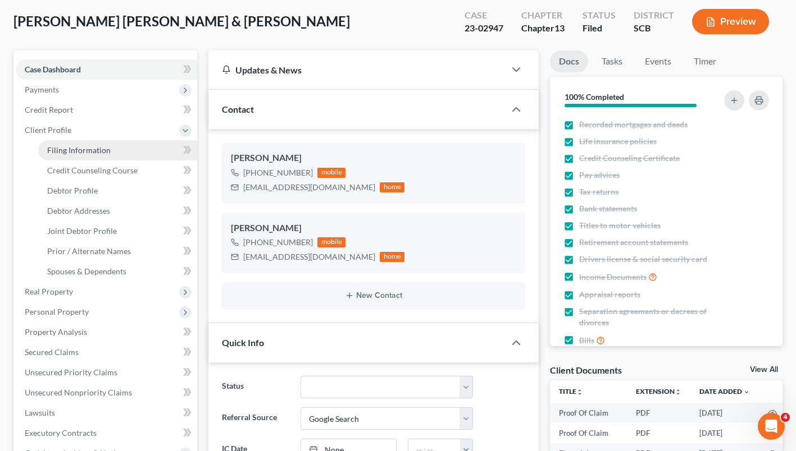
click at [61, 152] on span "Filing Information" at bounding box center [78, 150] width 63 height 10
select select "1"
select select "3"
select select "1"
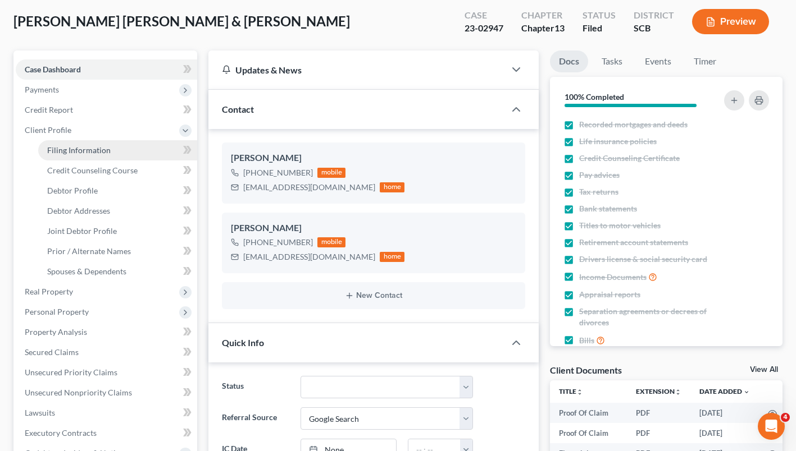
select select "42"
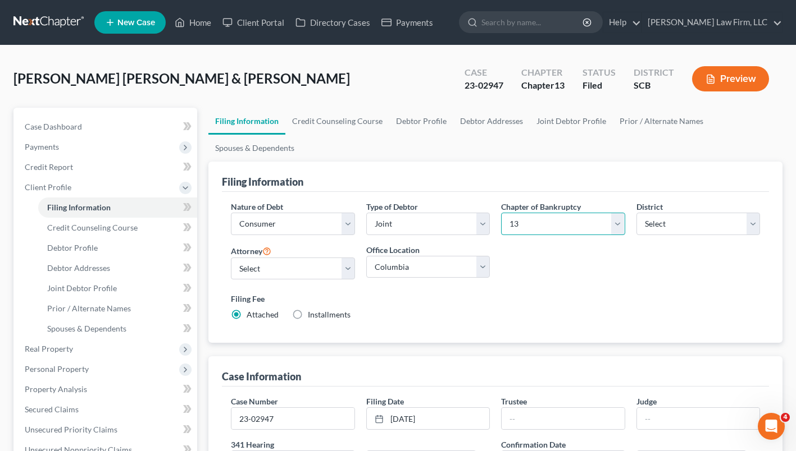
click at [608, 229] on select "Select 7 11 12 13" at bounding box center [563, 224] width 124 height 22
select select "0"
click at [501, 213] on select "Select 7 11 12 13" at bounding box center [563, 224] width 124 height 22
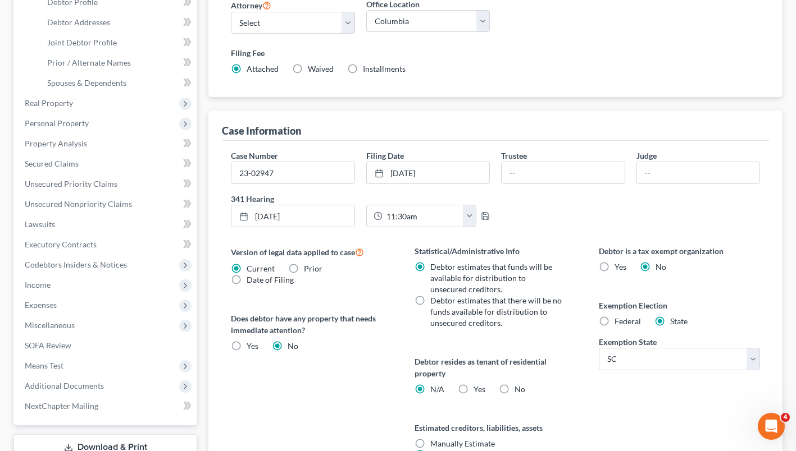
scroll to position [246, 0]
click at [430, 305] on label "Debtor estimates that there will be no funds available for distribution to unse…" at bounding box center [496, 312] width 132 height 34
click at [435, 302] on input "Debtor estimates that there will be no funds available for distribution to unse…" at bounding box center [438, 298] width 7 height 7
radio input "true"
radio input "false"
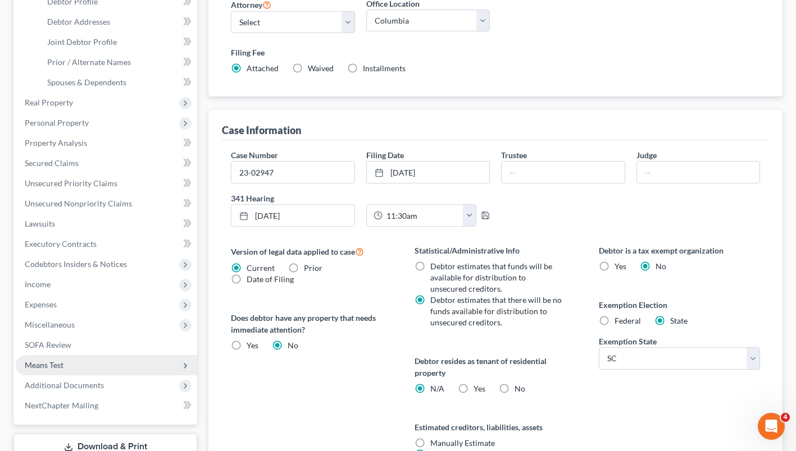
click at [43, 367] on span "Means Test" at bounding box center [44, 365] width 39 height 10
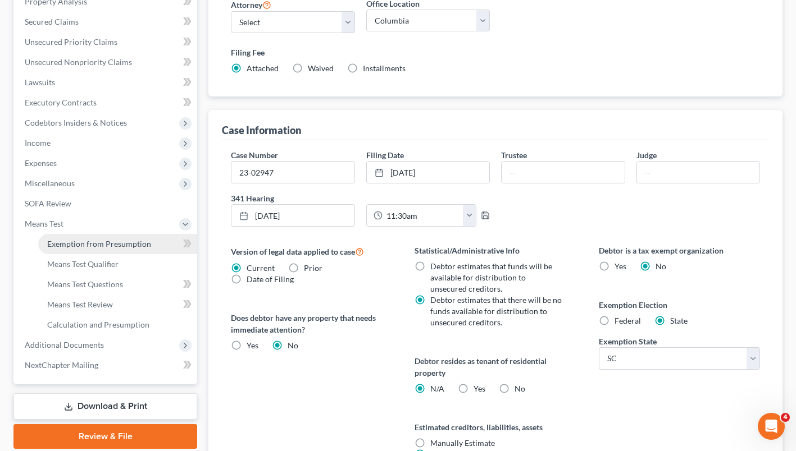
click at [75, 246] on span "Exemption from Presumption" at bounding box center [99, 244] width 104 height 10
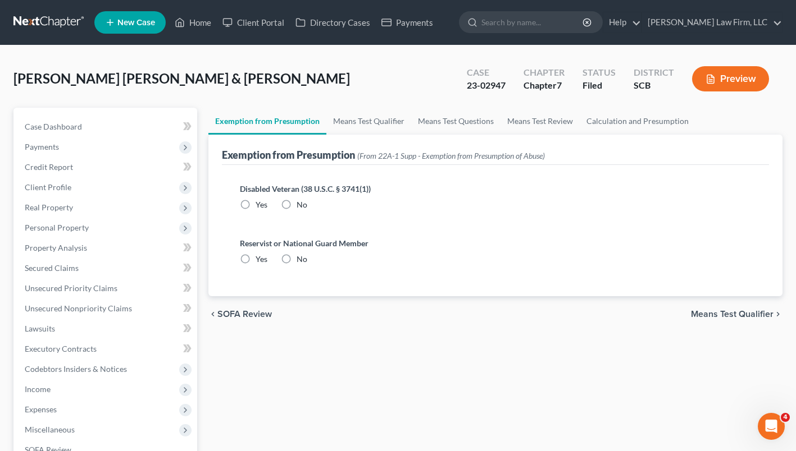
click at [296, 208] on label "No" at bounding box center [301, 204] width 11 height 11
click at [301, 207] on input "No" at bounding box center [304, 202] width 7 height 7
radio input "true"
click at [296, 209] on label "No" at bounding box center [301, 204] width 11 height 11
click at [301, 207] on input "No" at bounding box center [304, 202] width 7 height 7
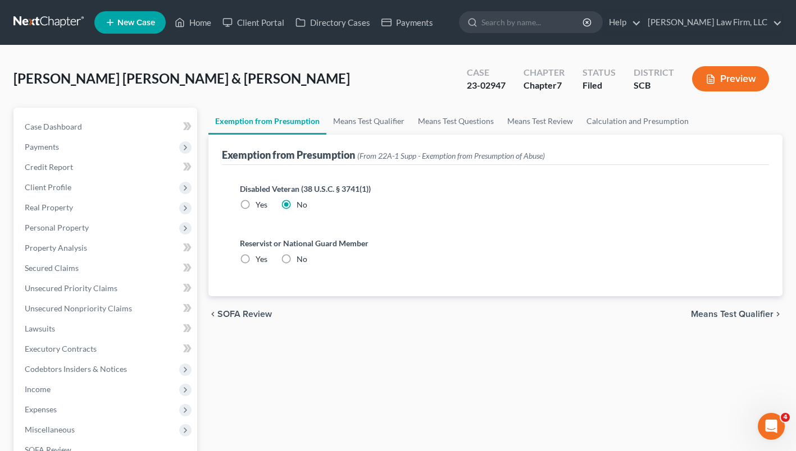
click at [296, 259] on label "No" at bounding box center [301, 259] width 11 height 11
click at [301, 259] on input "No" at bounding box center [304, 257] width 7 height 7
radio input "true"
click at [379, 133] on link "Means Test Qualifier" at bounding box center [368, 121] width 85 height 27
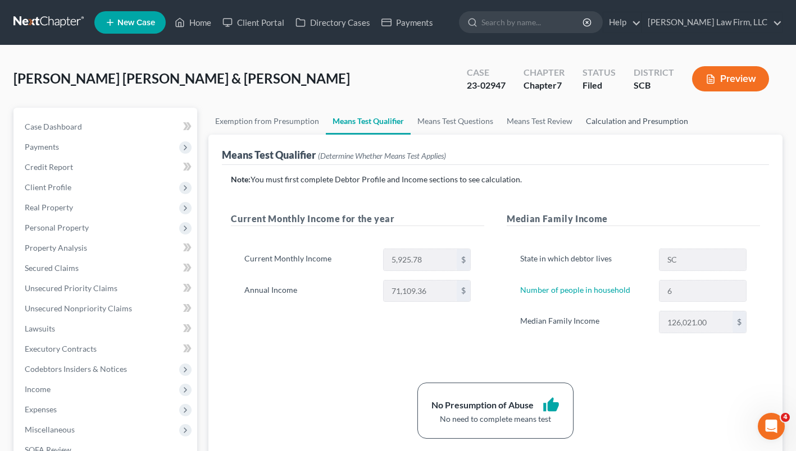
click at [634, 124] on link "Calculation and Presumption" at bounding box center [637, 121] width 116 height 27
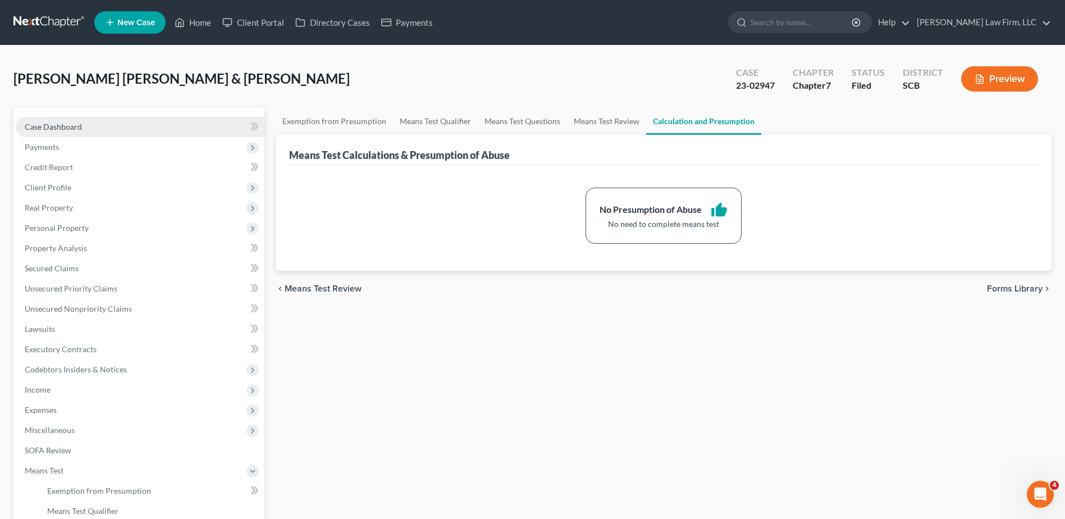
click at [157, 124] on link "Case Dashboard" at bounding box center [140, 127] width 249 height 20
select select "4"
select select "3"
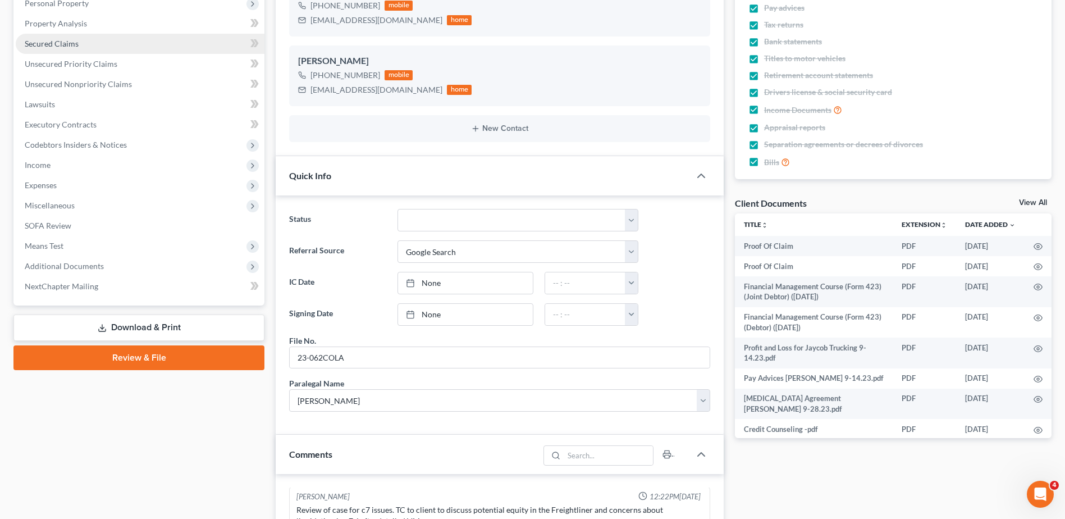
scroll to position [112, 0]
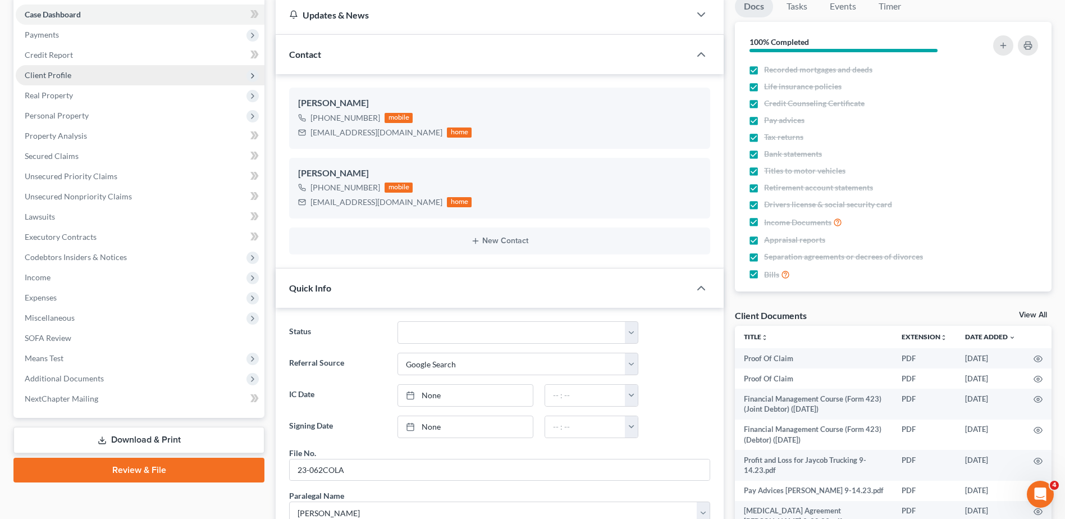
click at [62, 74] on span "Client Profile" at bounding box center [48, 75] width 47 height 10
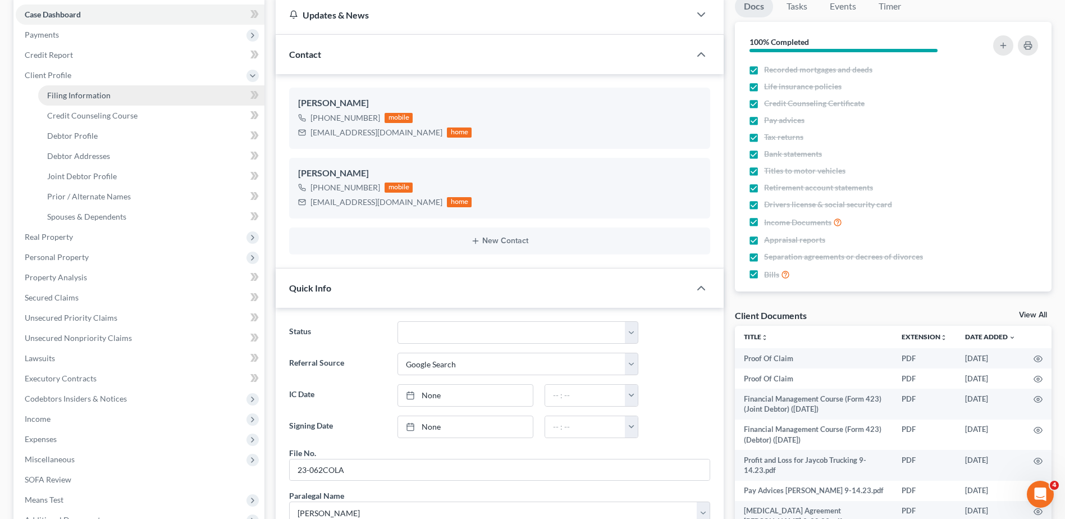
click at [77, 93] on span "Filing Information" at bounding box center [78, 95] width 63 height 10
select select "1"
select select "0"
select select "72"
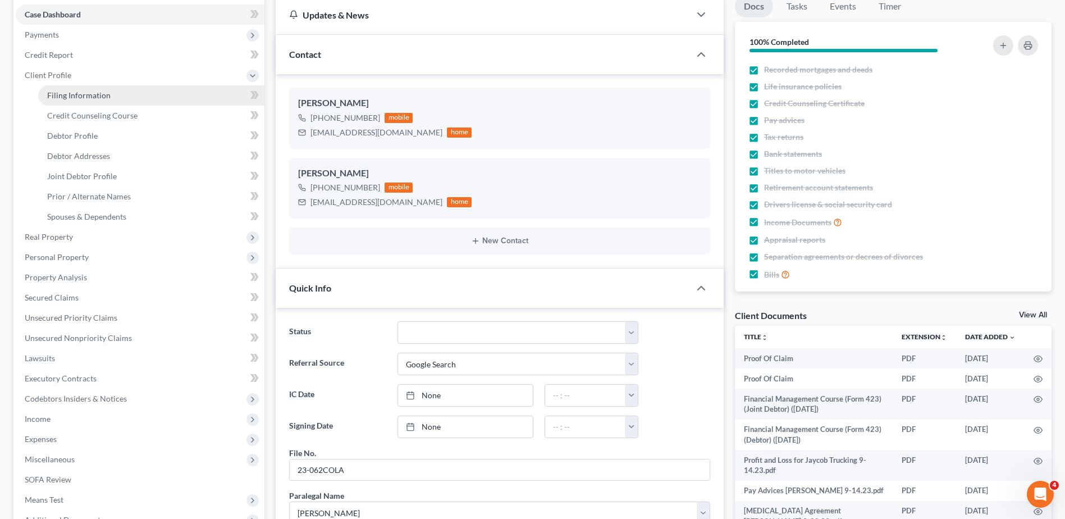
select select "0"
select select "1"
select select "42"
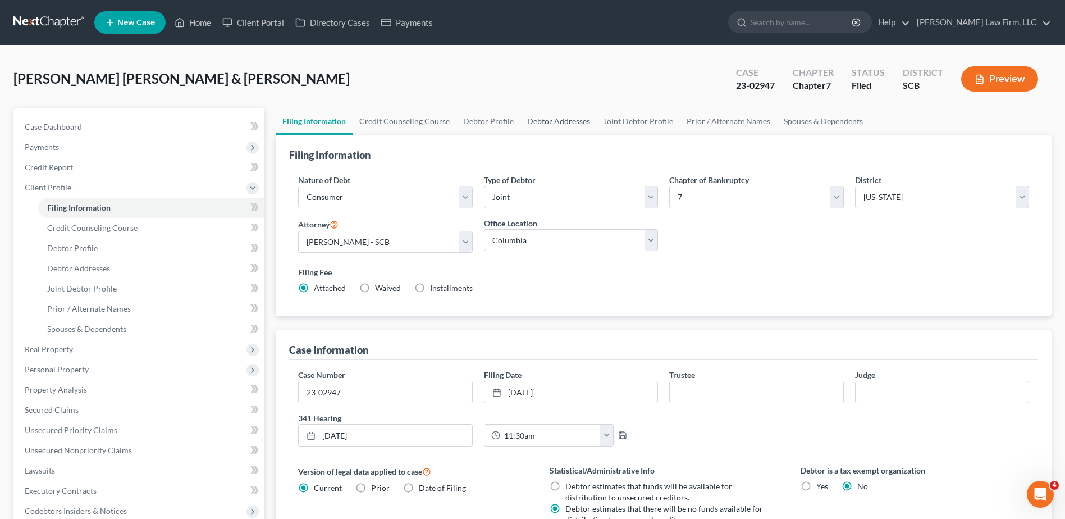
scroll to position [168, 0]
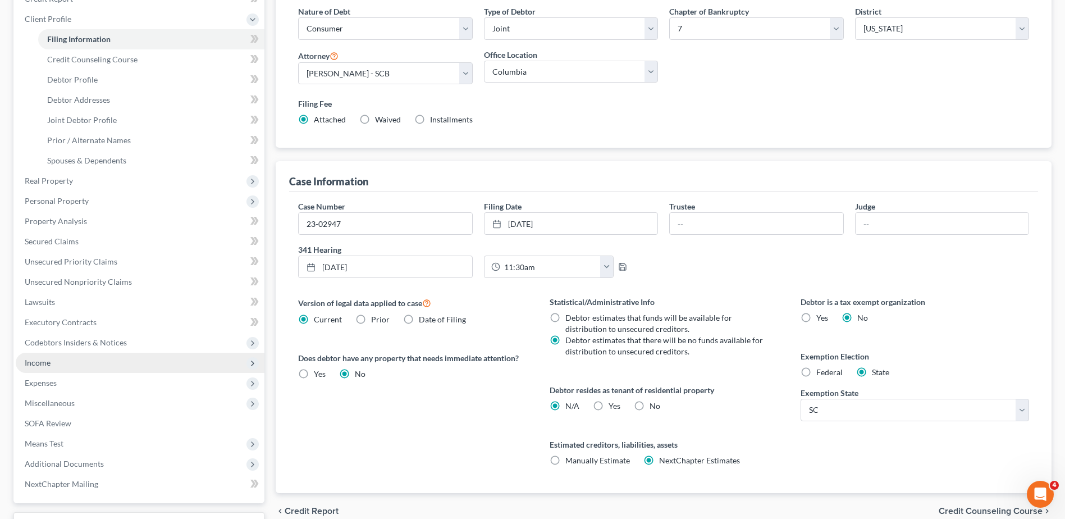
click at [54, 362] on span "Income" at bounding box center [140, 363] width 249 height 20
